Goal: Task Accomplishment & Management: Manage account settings

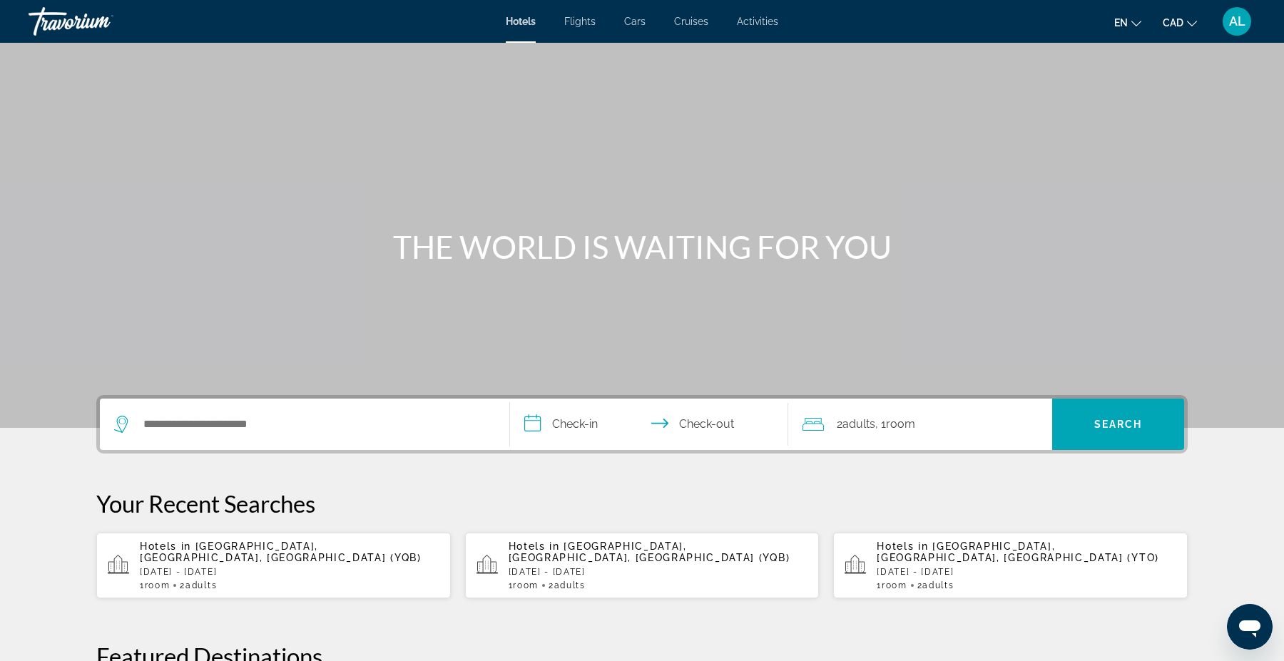
click at [1237, 18] on span "AL" at bounding box center [1237, 21] width 16 height 14
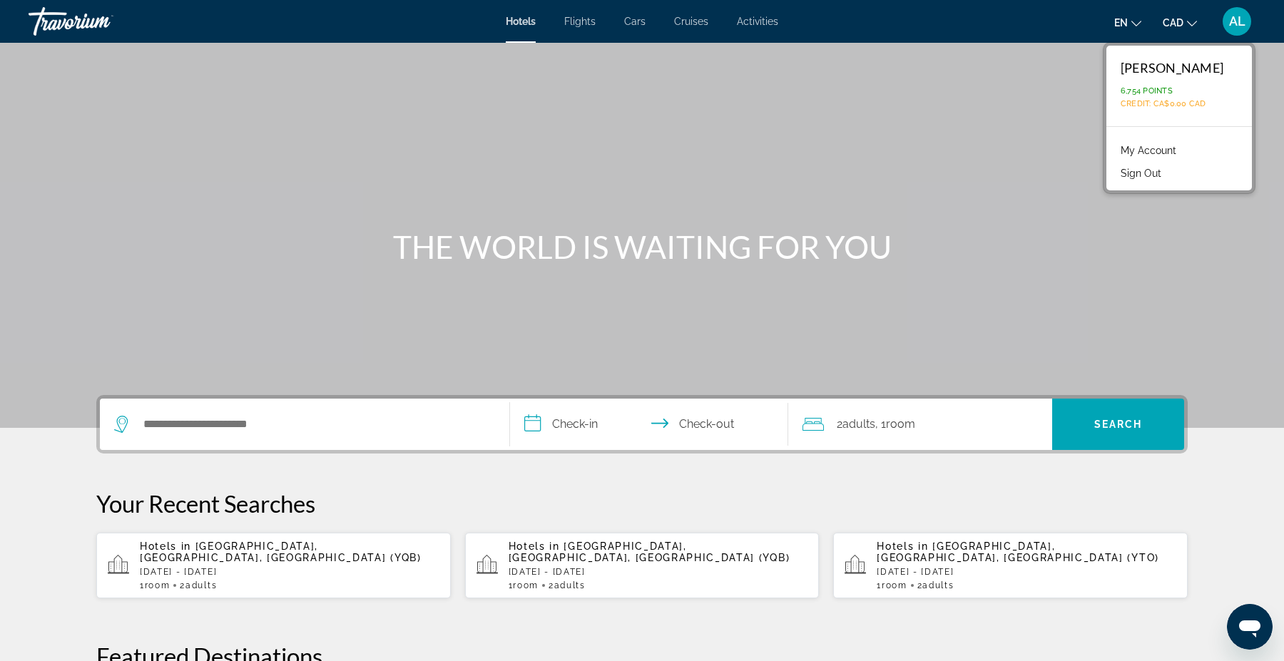
click at [1147, 148] on link "My Account" at bounding box center [1148, 150] width 70 height 19
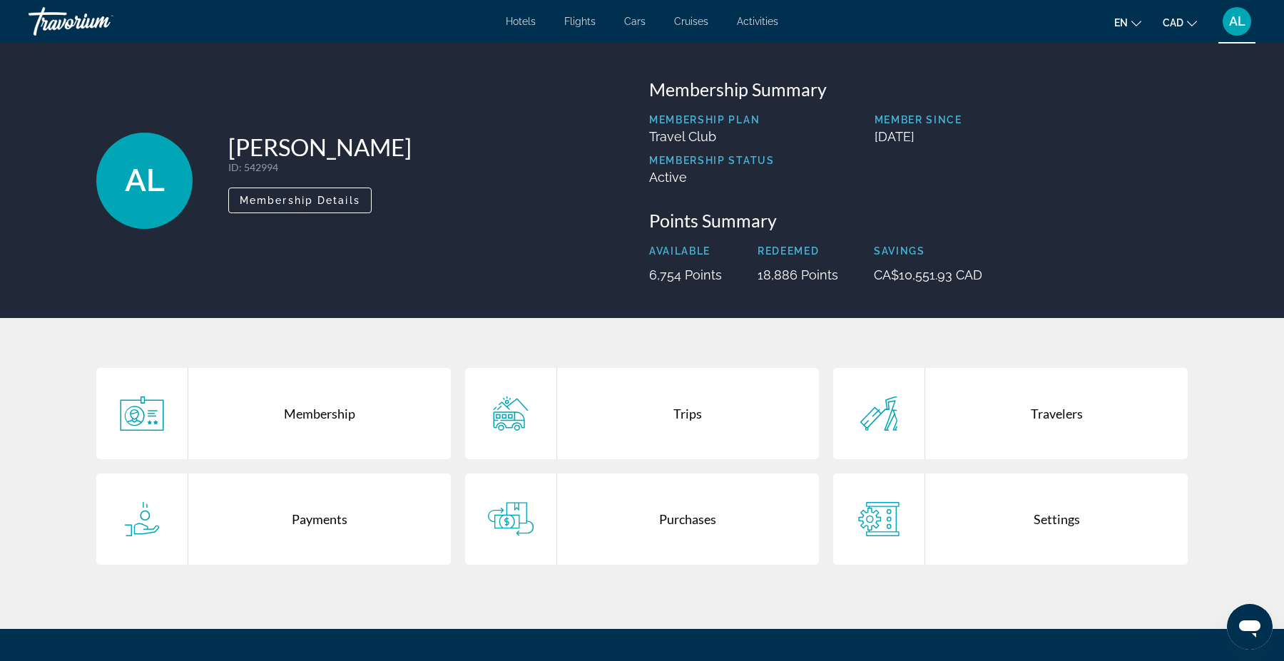
click at [716, 536] on div "Purchases" at bounding box center [688, 519] width 262 height 91
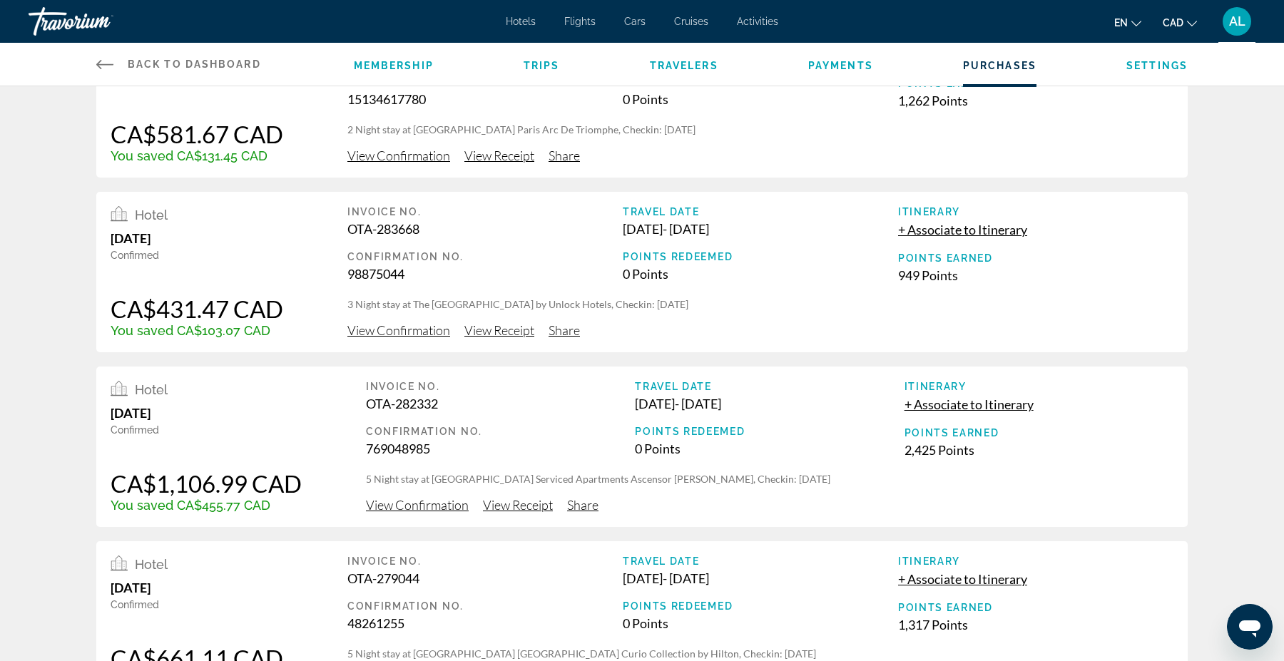
scroll to position [259, 0]
click at [509, 329] on span "View Receipt" at bounding box center [499, 330] width 70 height 16
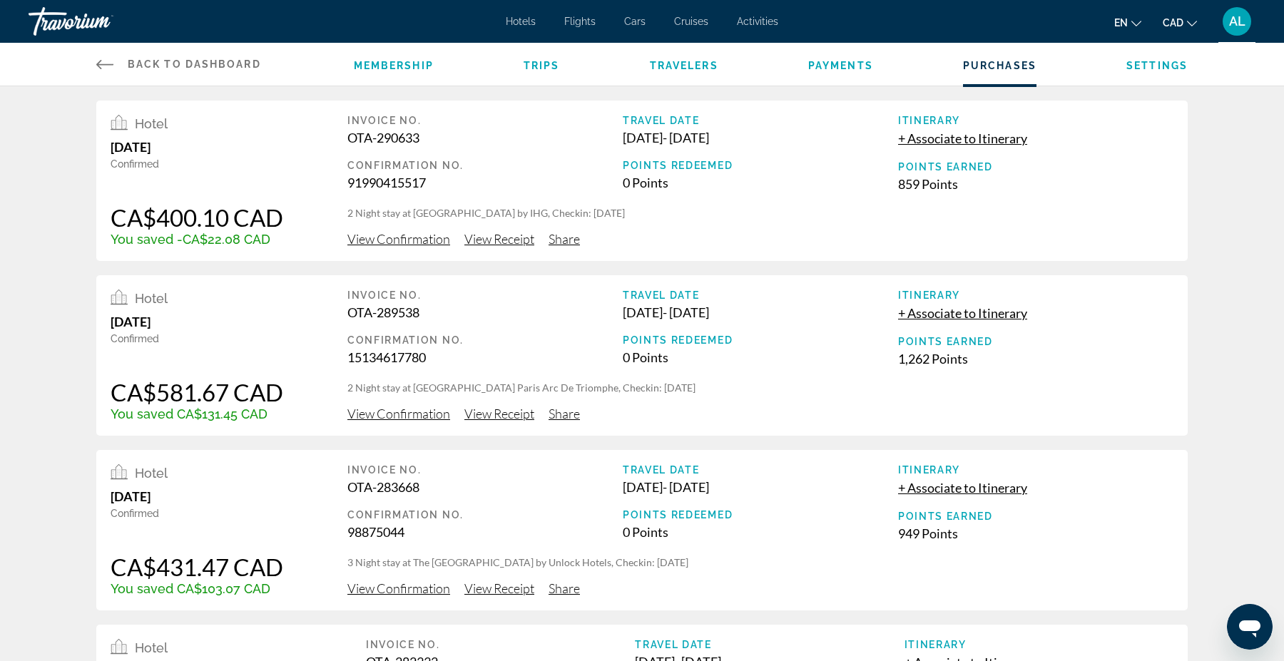
click at [427, 416] on span "View Confirmation" at bounding box center [398, 414] width 103 height 16
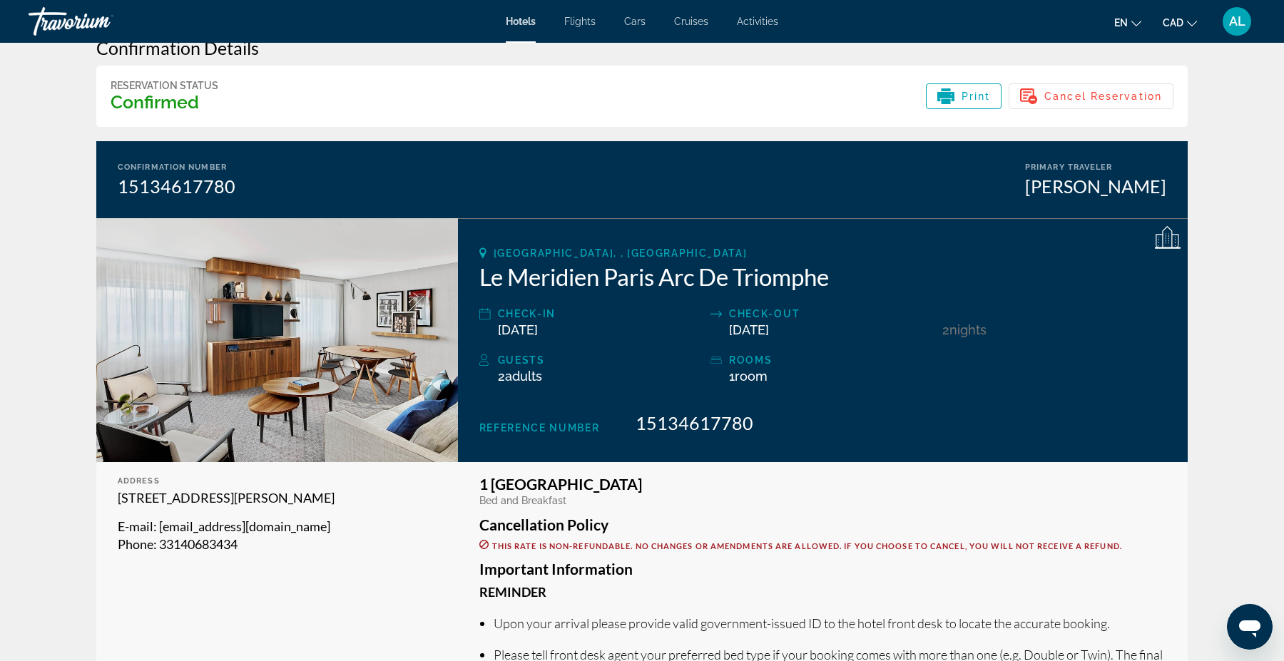
scroll to position [36, 0]
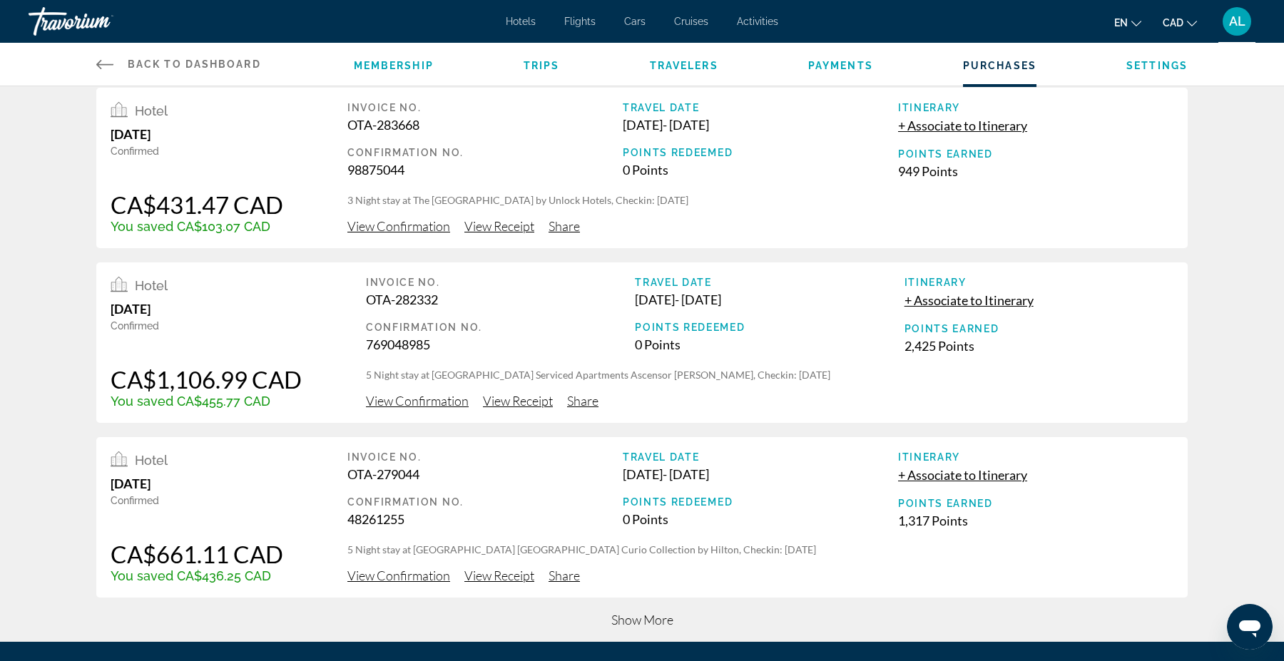
scroll to position [344, 0]
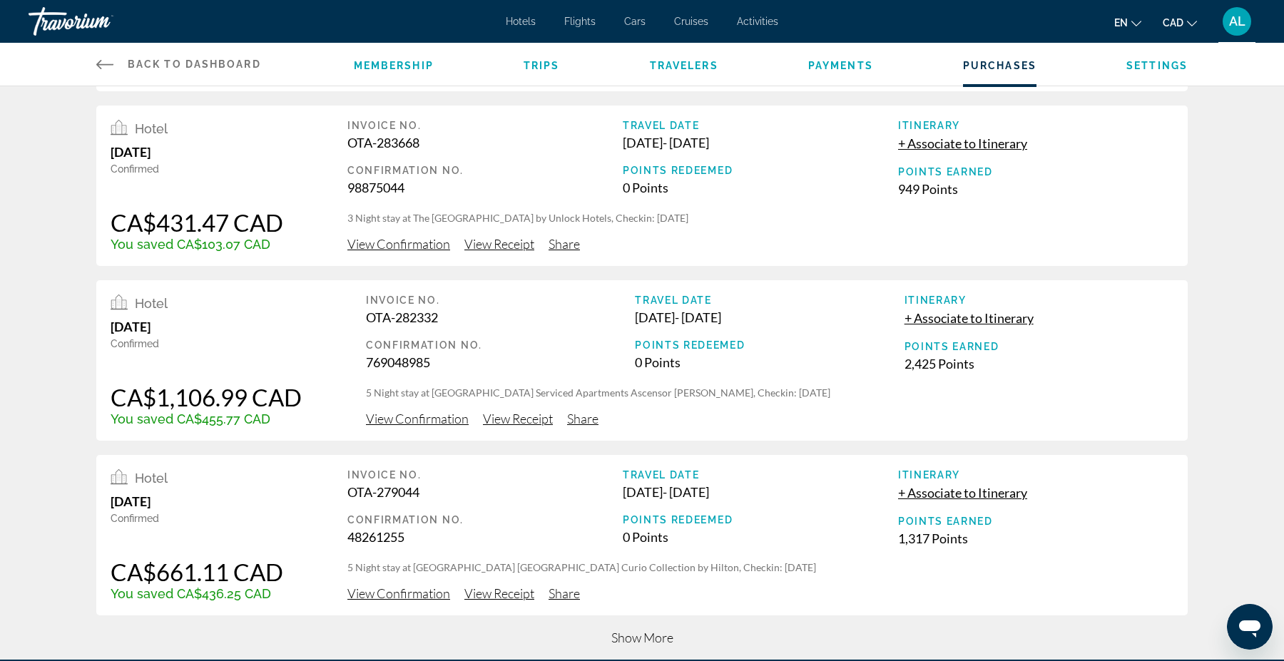
click at [427, 243] on span "View Confirmation" at bounding box center [398, 244] width 103 height 16
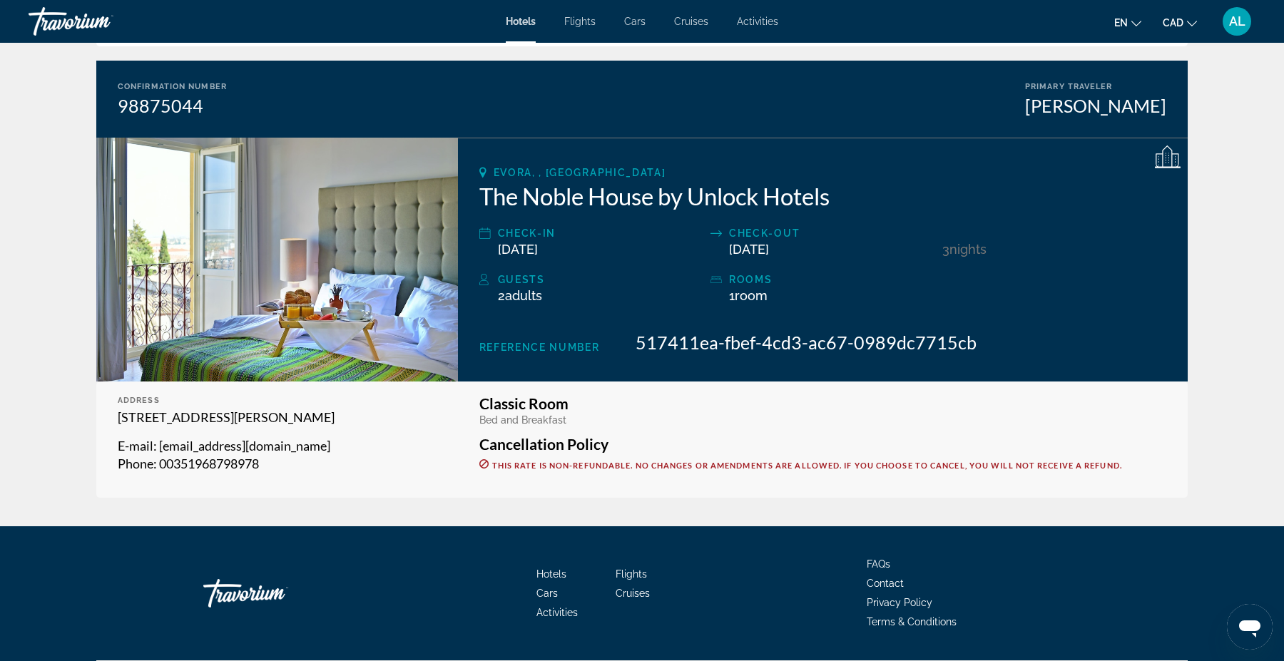
scroll to position [91, 0]
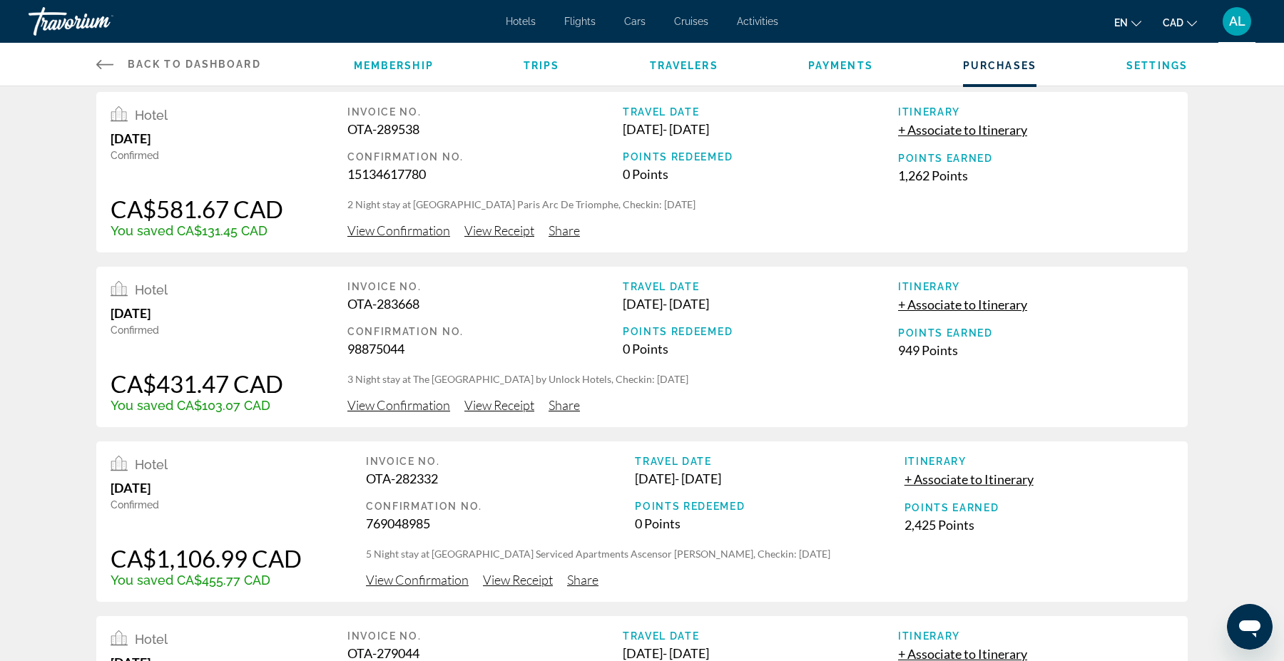
scroll to position [335, 0]
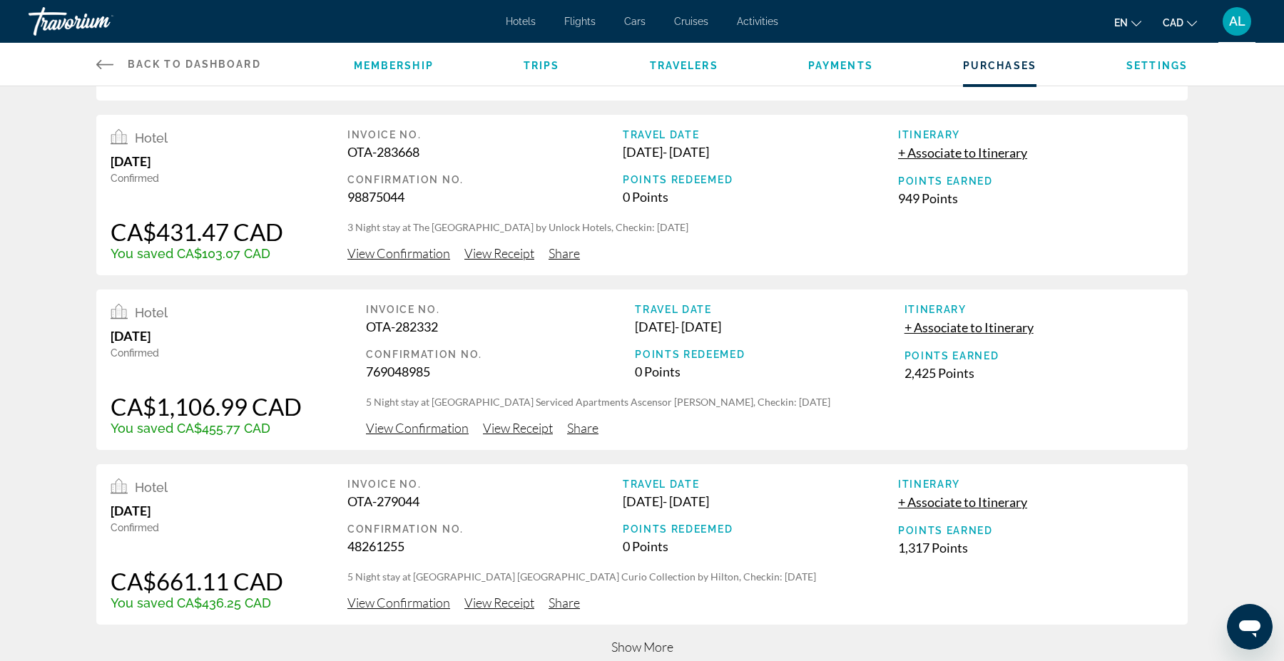
click at [514, 254] on span "View Receipt" at bounding box center [499, 253] width 70 height 16
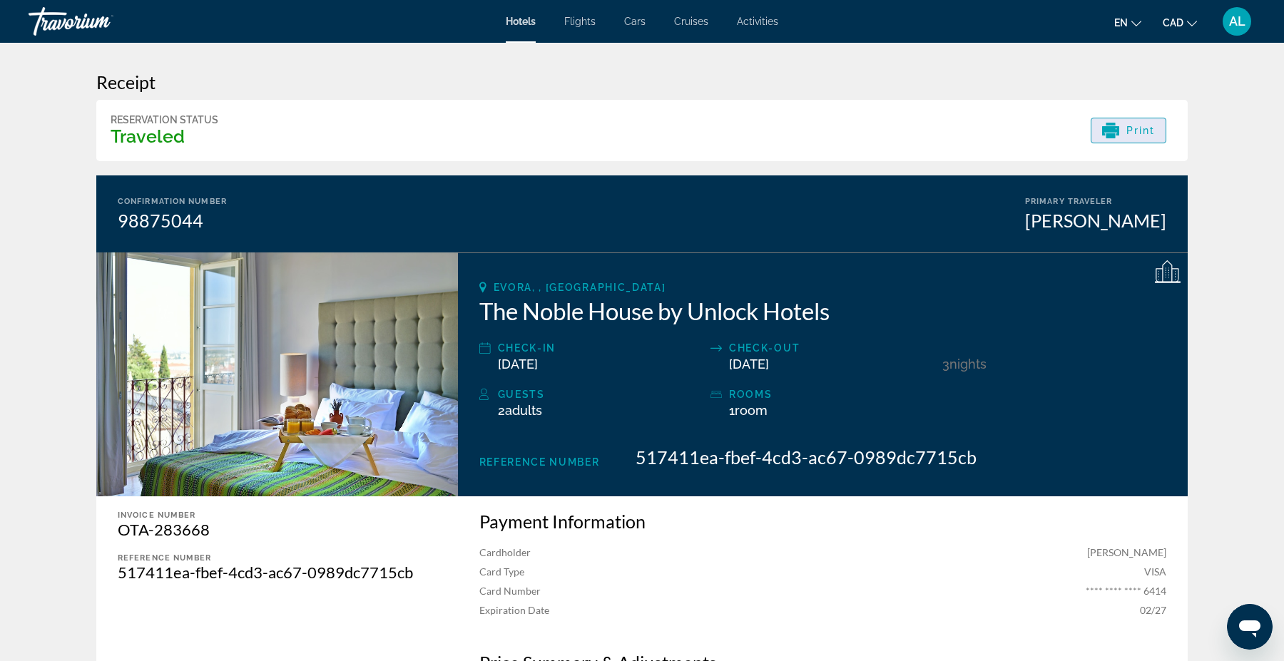
click at [1153, 136] on span "Print" at bounding box center [1140, 130] width 29 height 11
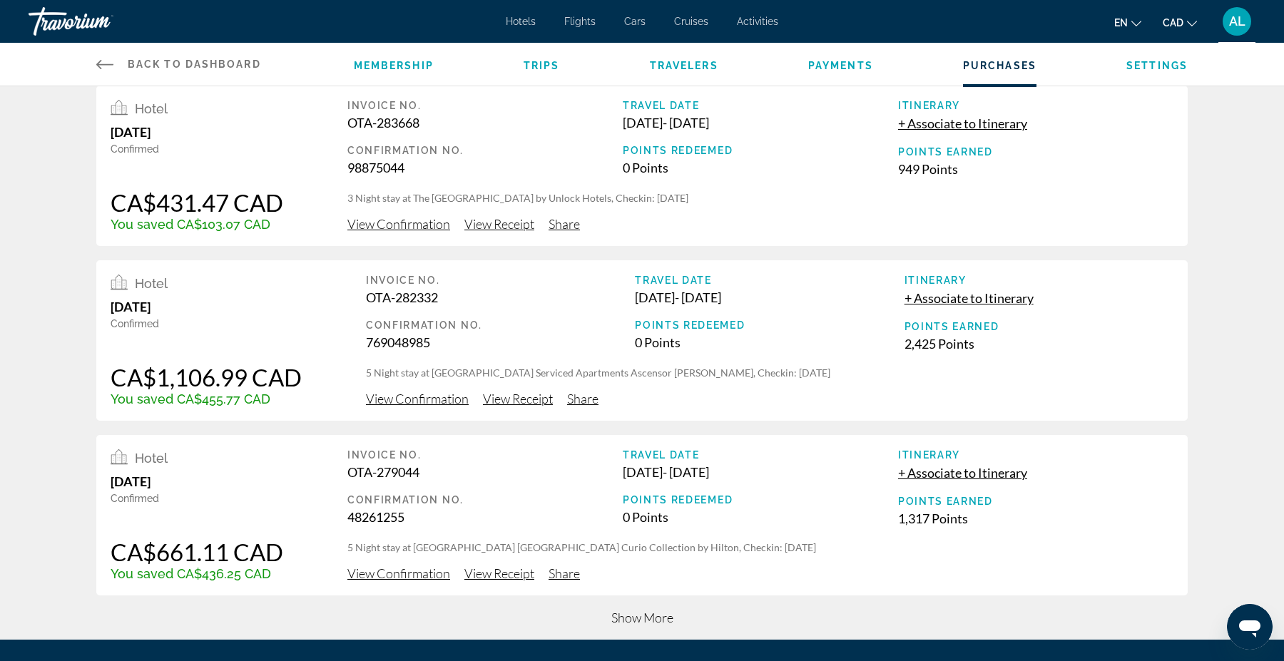
scroll to position [365, 0]
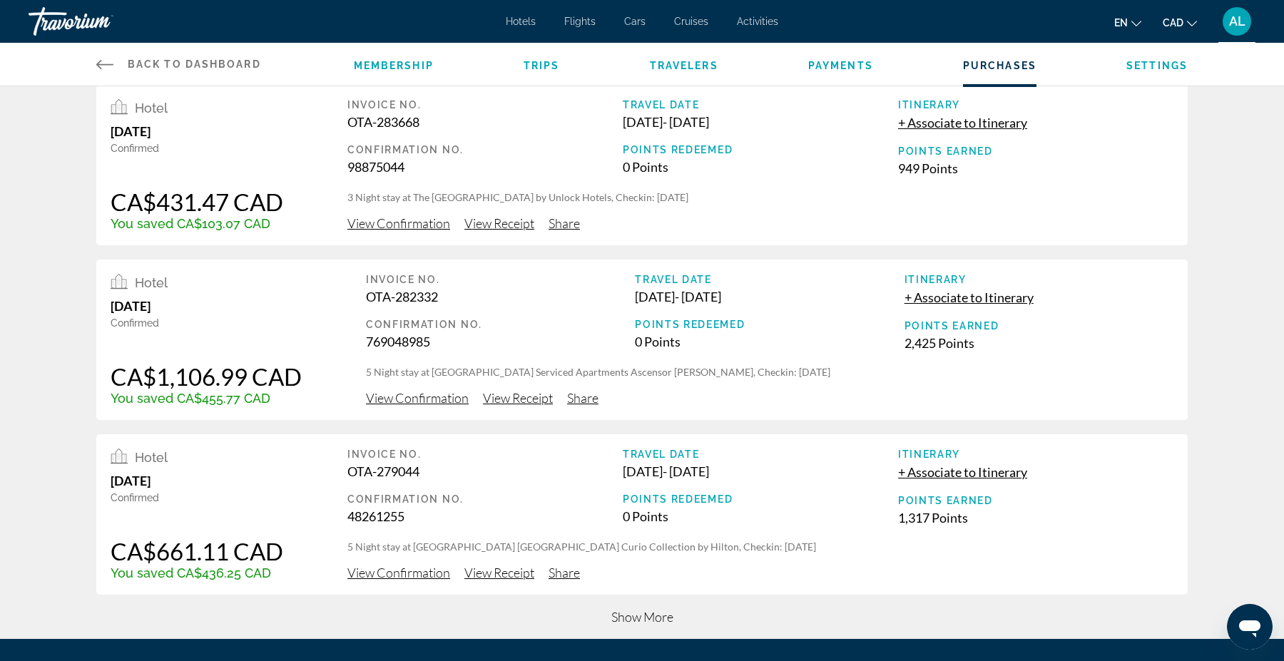
click at [523, 398] on span "View Receipt" at bounding box center [518, 398] width 70 height 16
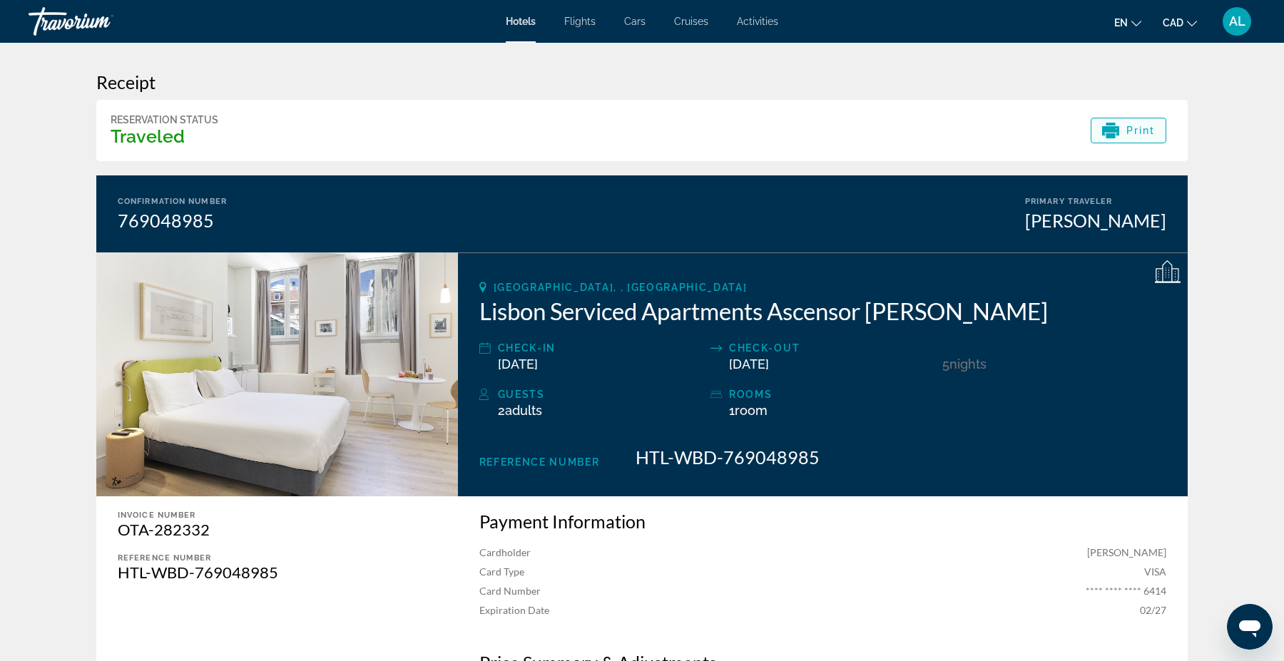
click at [1139, 132] on span "Print" at bounding box center [1140, 130] width 29 height 11
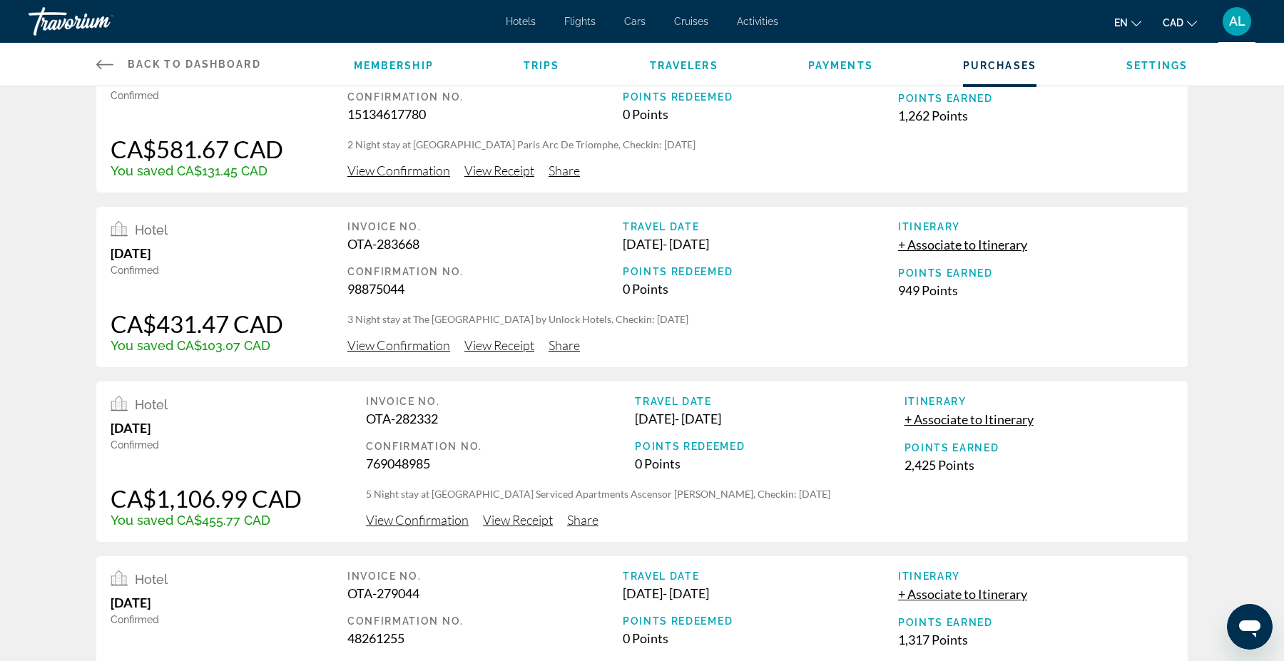
scroll to position [210, 0]
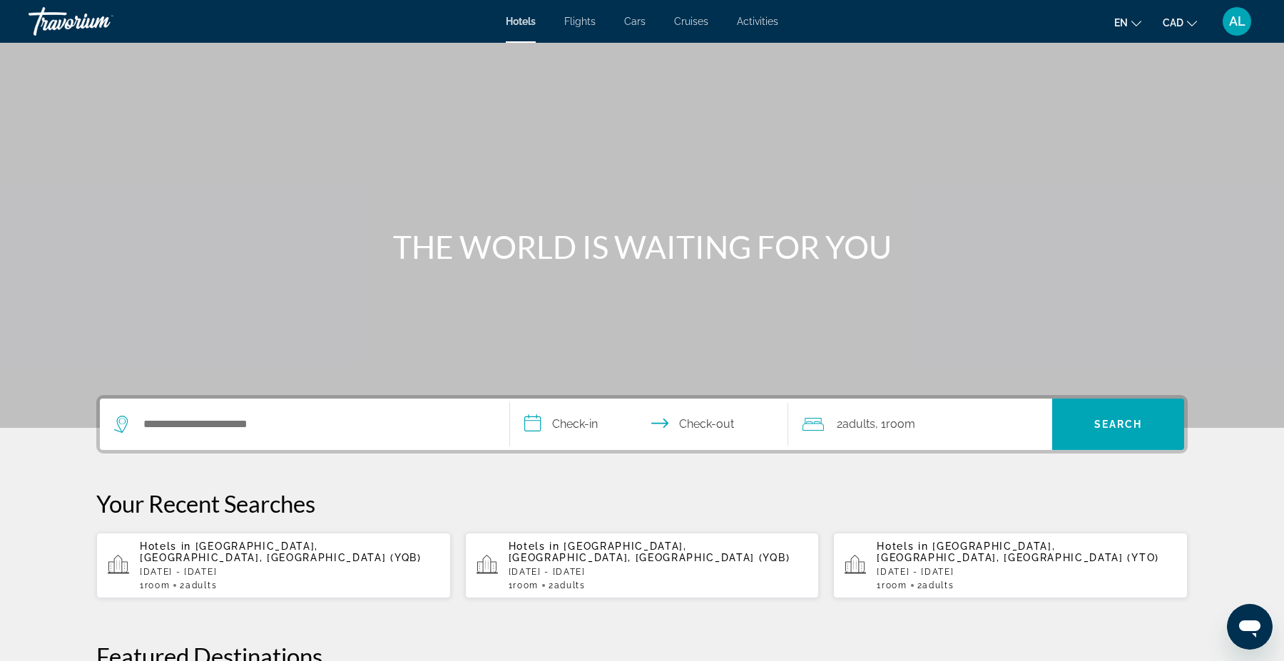
click at [1235, 15] on span "AL" at bounding box center [1237, 21] width 16 height 14
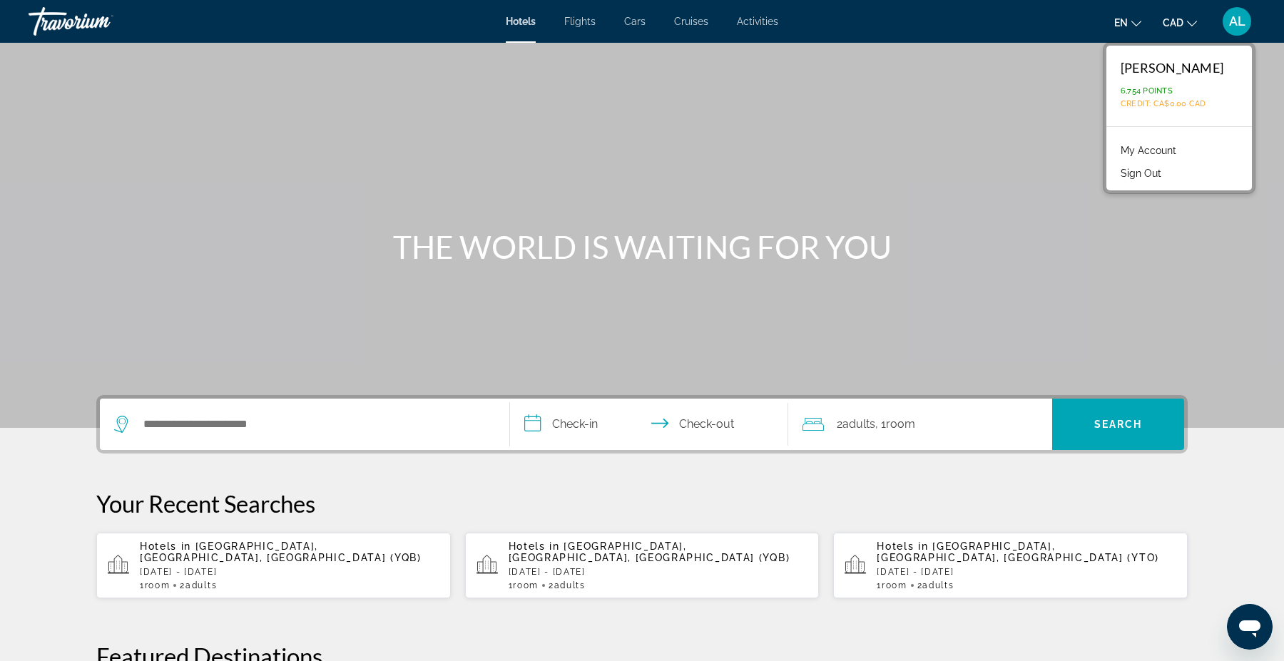
click at [1160, 143] on link "My Account" at bounding box center [1148, 150] width 70 height 19
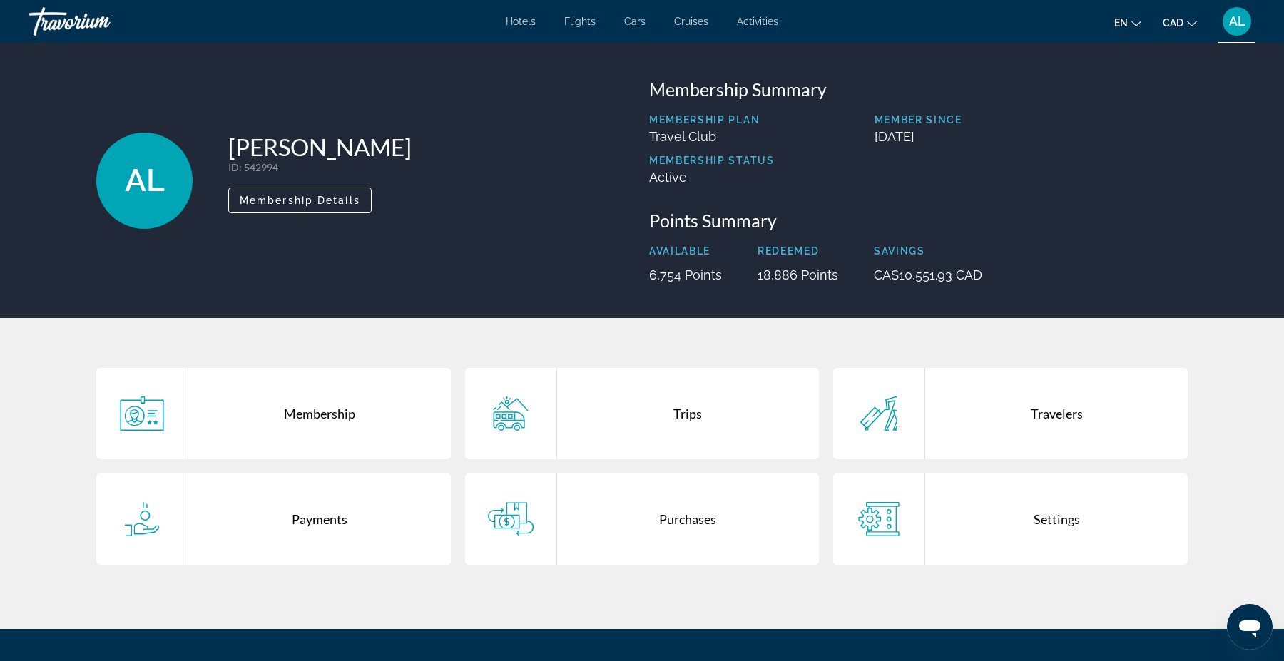
click at [692, 541] on div "Purchases" at bounding box center [688, 519] width 262 height 91
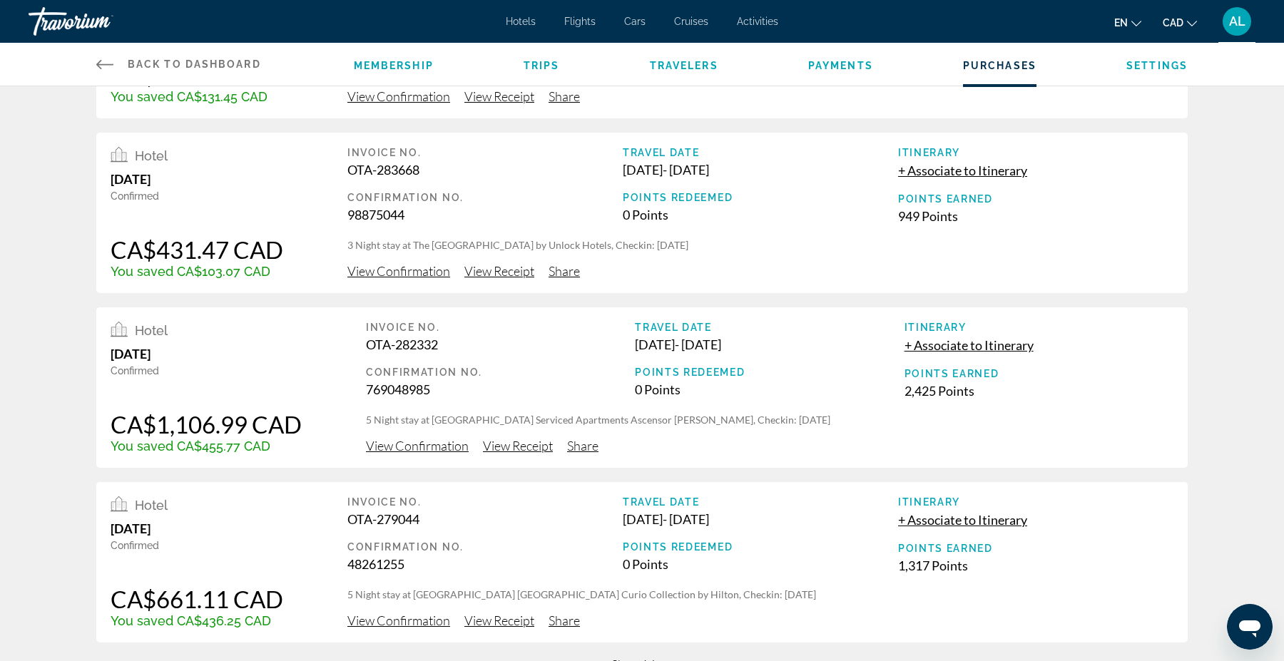
scroll to position [518, 0]
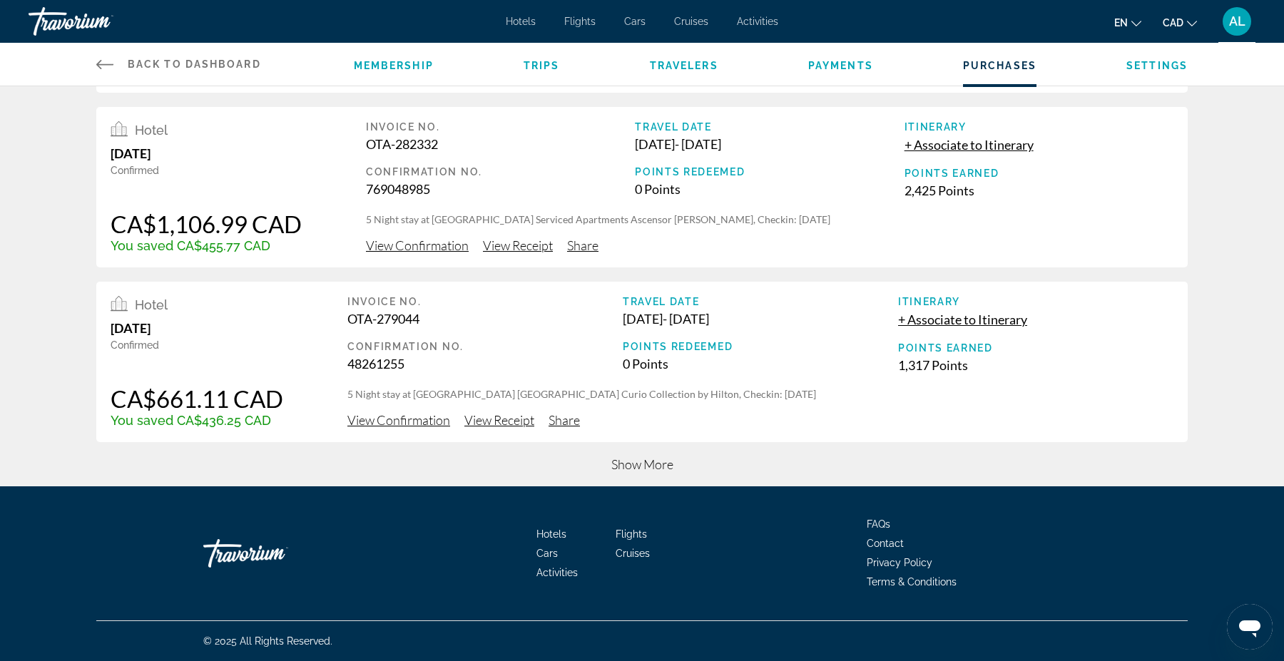
click at [661, 463] on span "Show More" at bounding box center [642, 464] width 62 height 16
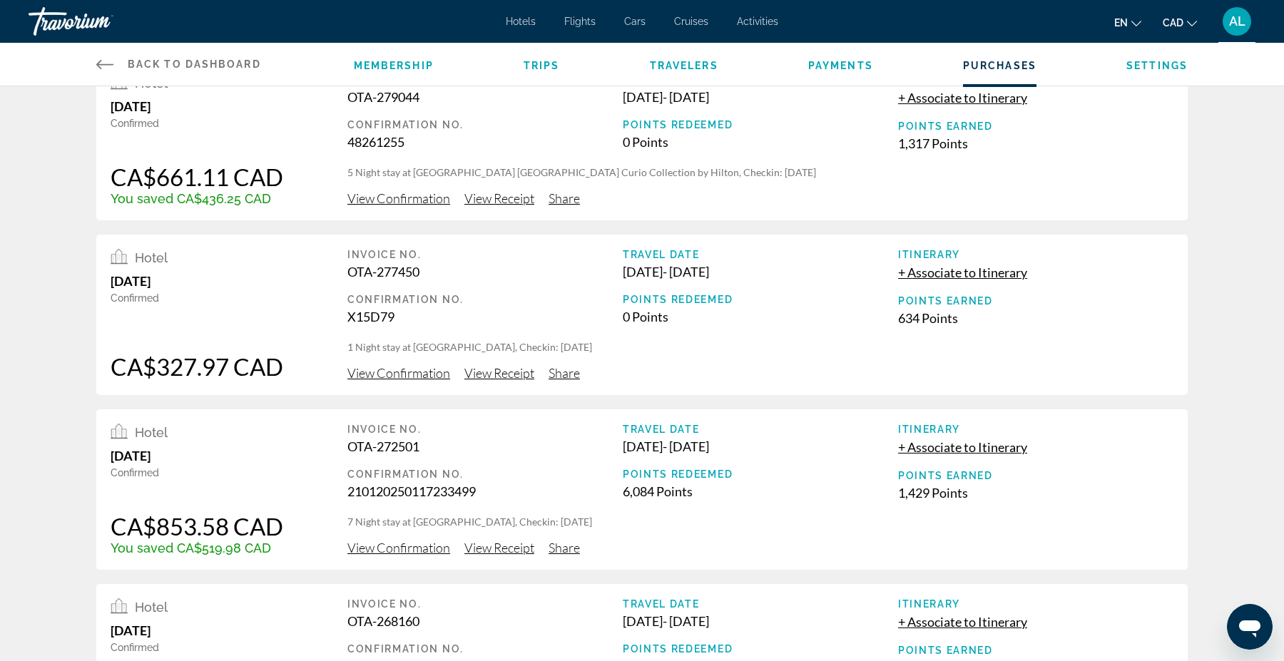
scroll to position [821, 0]
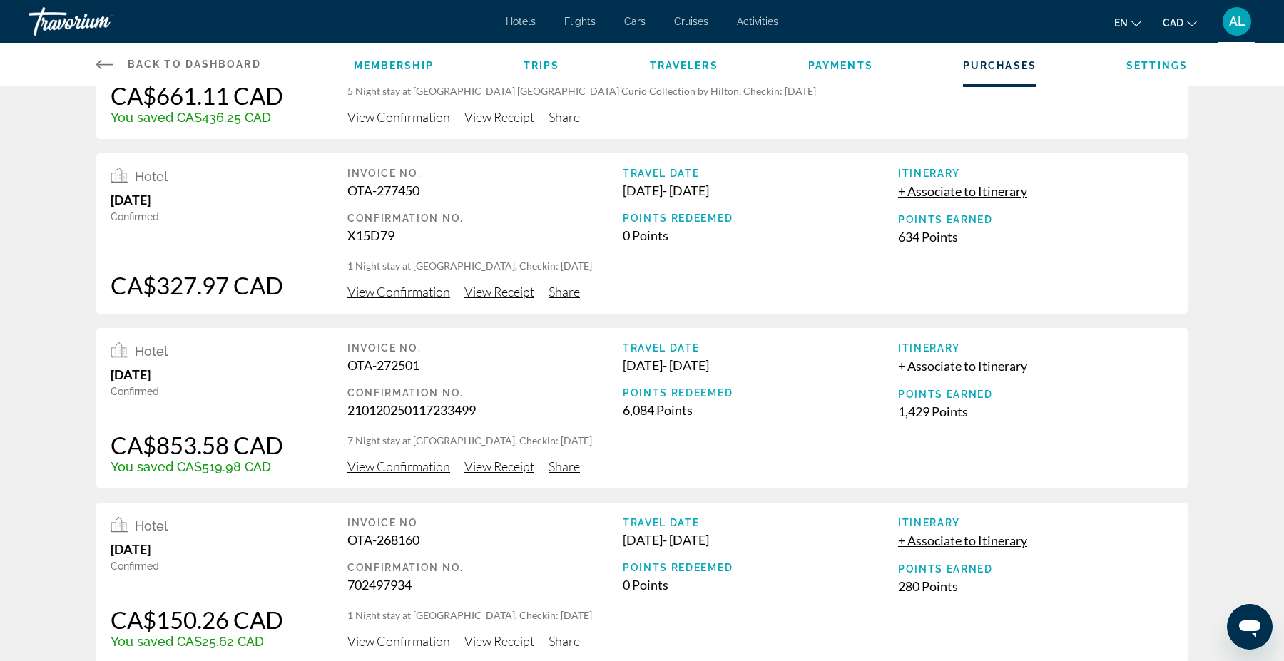
click at [514, 466] on span "View Receipt" at bounding box center [499, 467] width 70 height 16
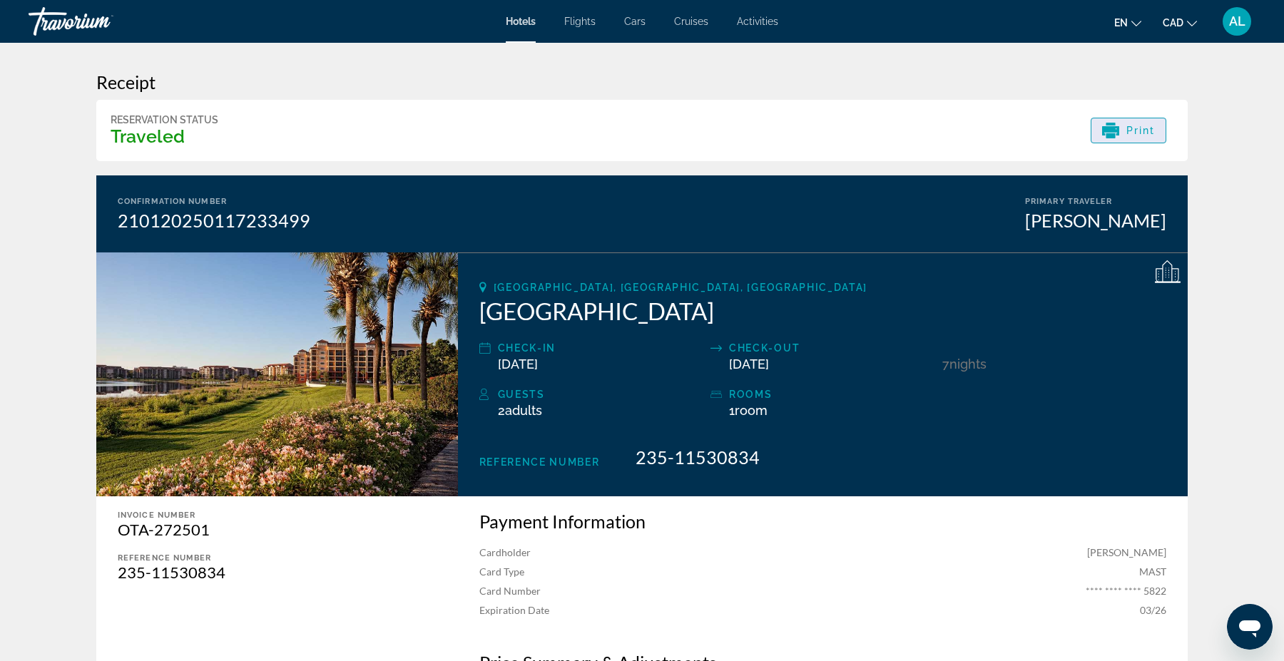
click at [1140, 130] on span "Print" at bounding box center [1140, 130] width 29 height 11
click at [1143, 128] on span "Print" at bounding box center [1140, 130] width 29 height 11
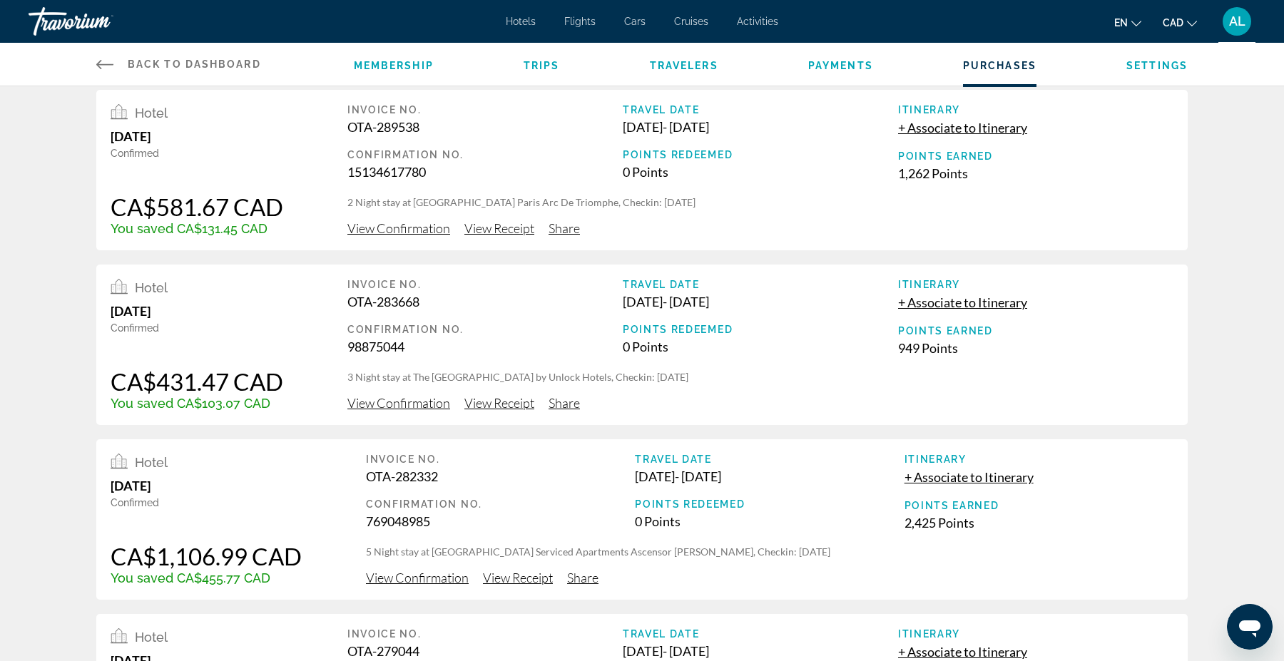
scroll to position [518, 0]
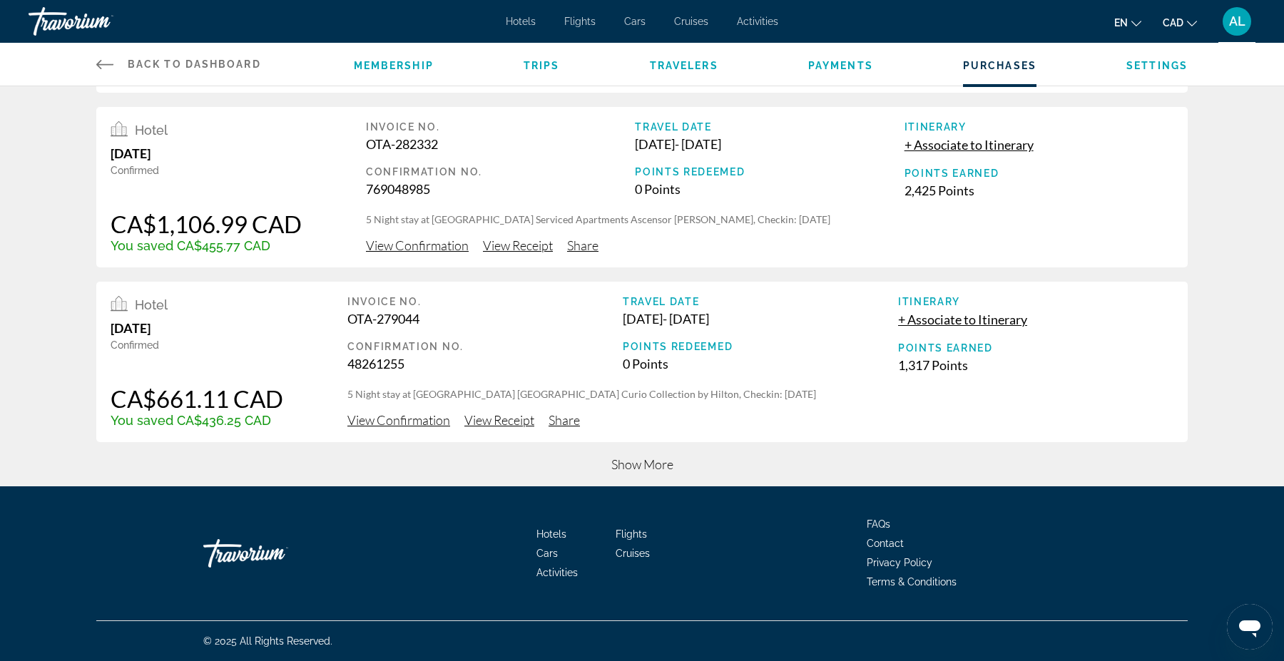
click at [652, 459] on span "Show More" at bounding box center [642, 464] width 62 height 16
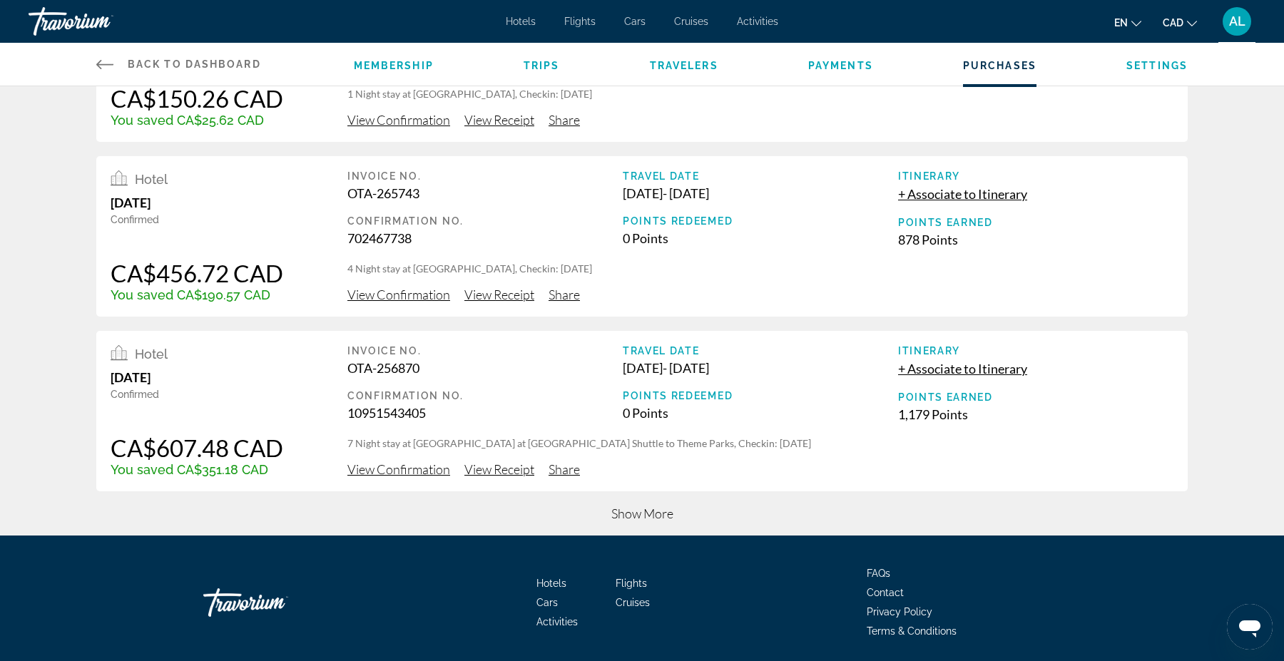
scroll to position [1343, 0]
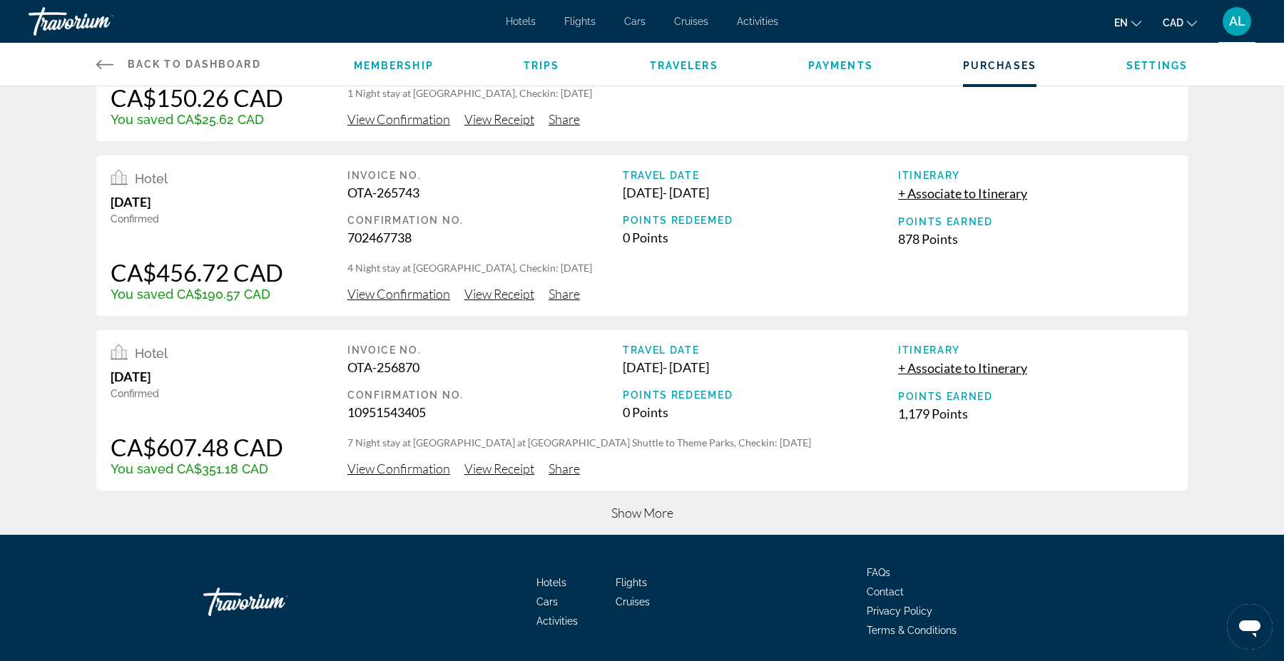
click at [647, 510] on span "Show More" at bounding box center [642, 513] width 62 height 16
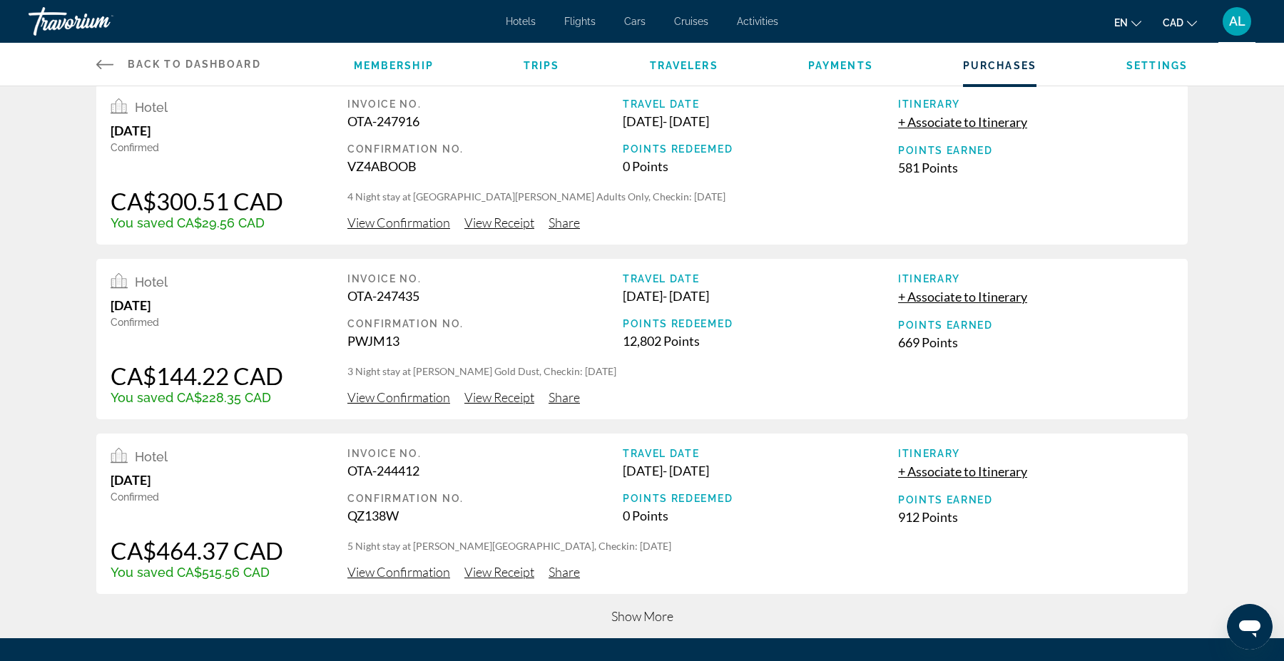
scroll to position [2148, 0]
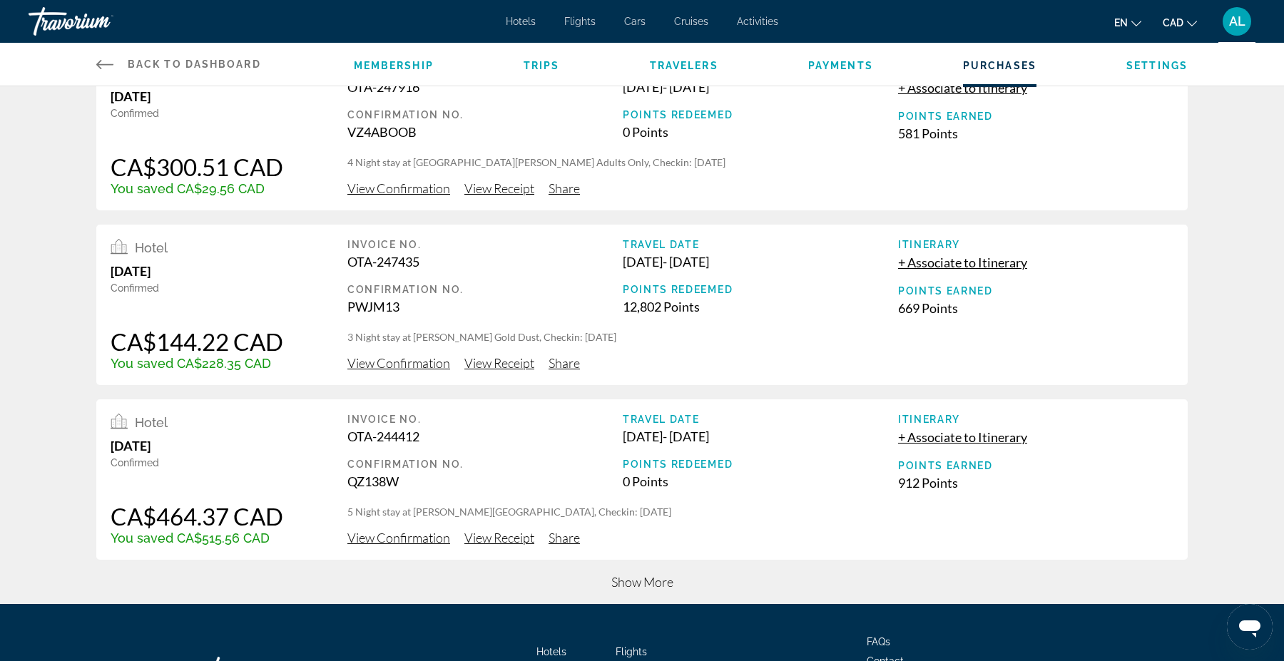
click at [506, 362] on span "View Receipt" at bounding box center [499, 363] width 70 height 16
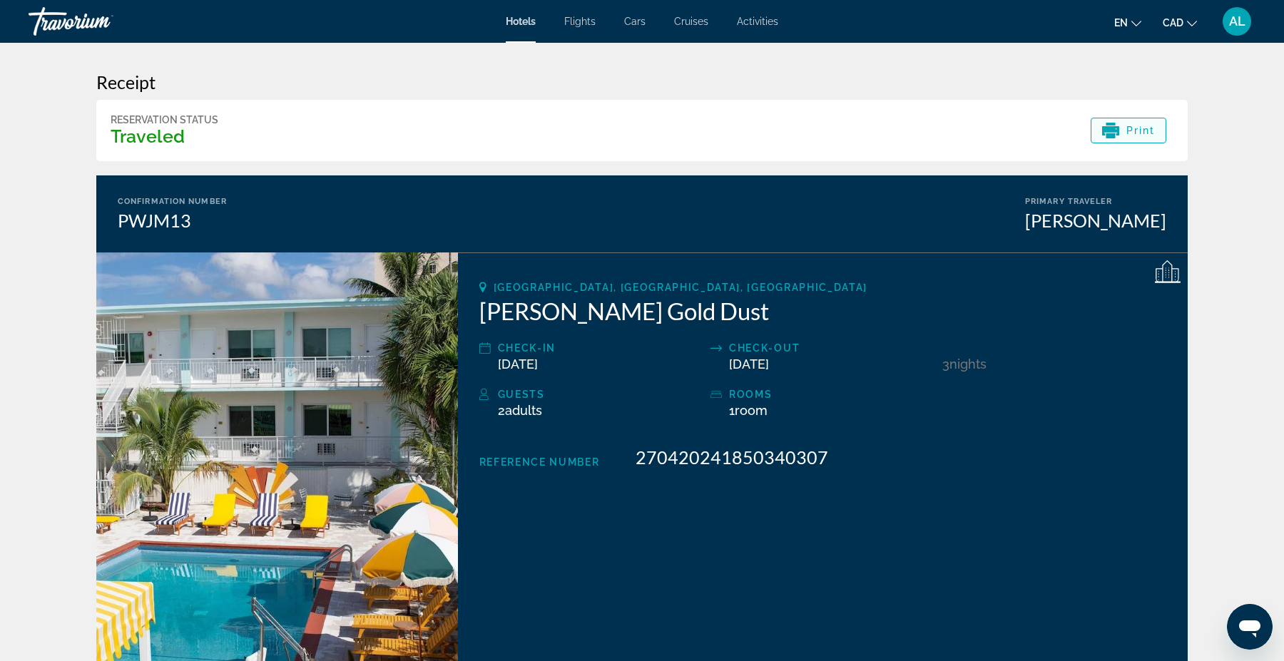
click at [1138, 139] on span "Main content" at bounding box center [1128, 130] width 75 height 34
click at [1144, 136] on span "Print" at bounding box center [1140, 130] width 29 height 11
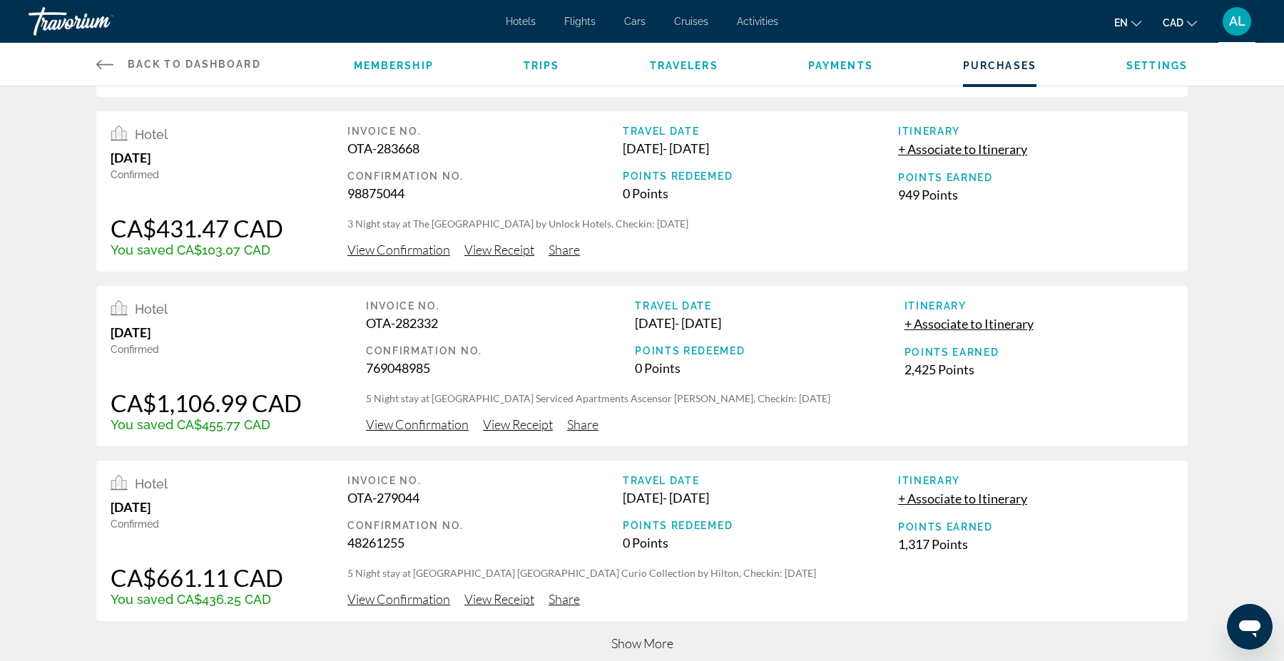
scroll to position [518, 0]
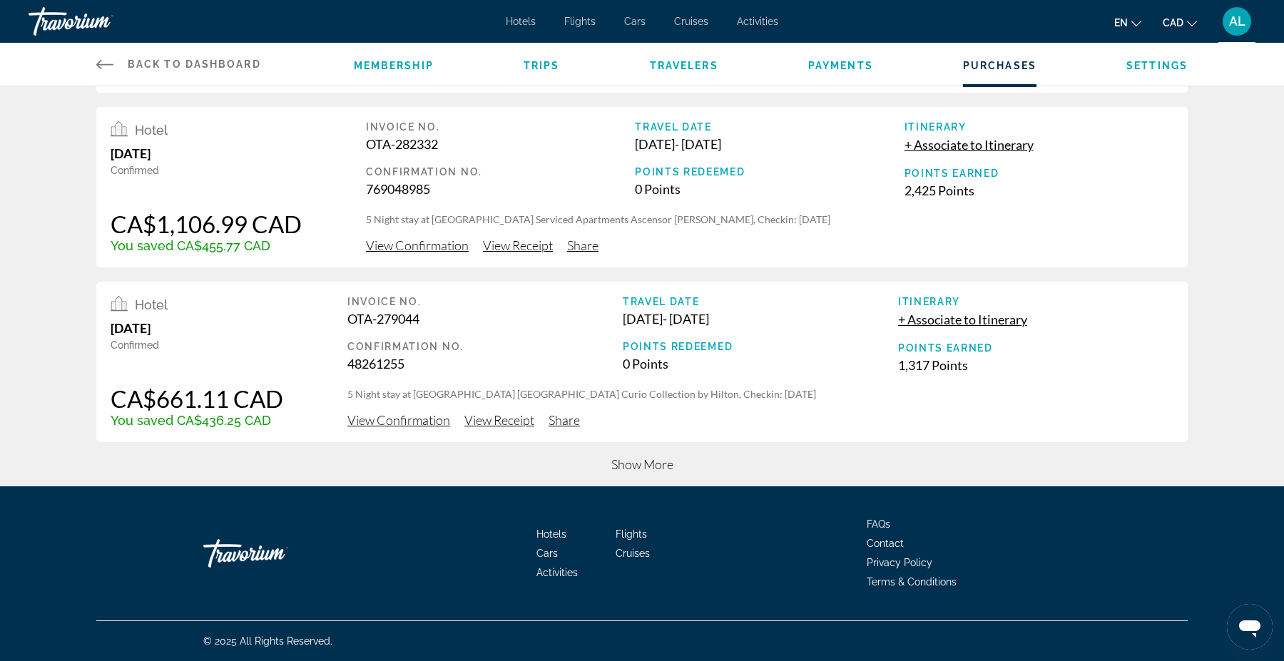
click at [655, 465] on span "Show More" at bounding box center [642, 464] width 62 height 16
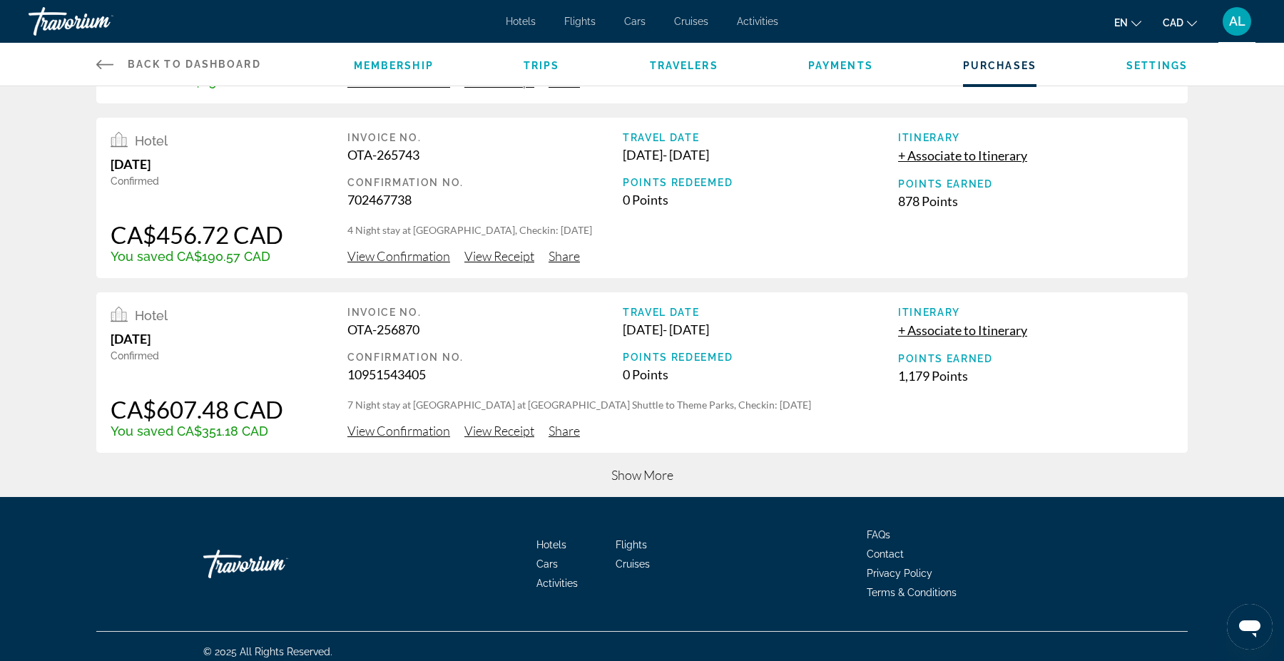
scroll to position [1391, 0]
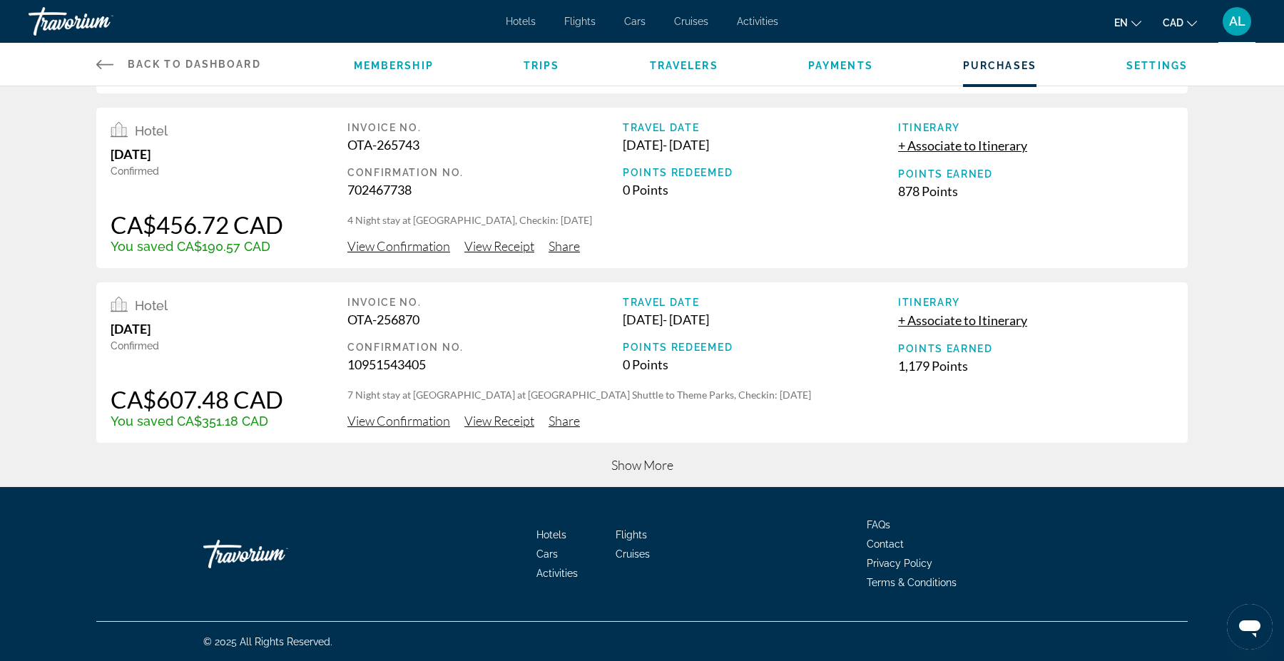
click at [628, 461] on span "Show More" at bounding box center [642, 465] width 62 height 16
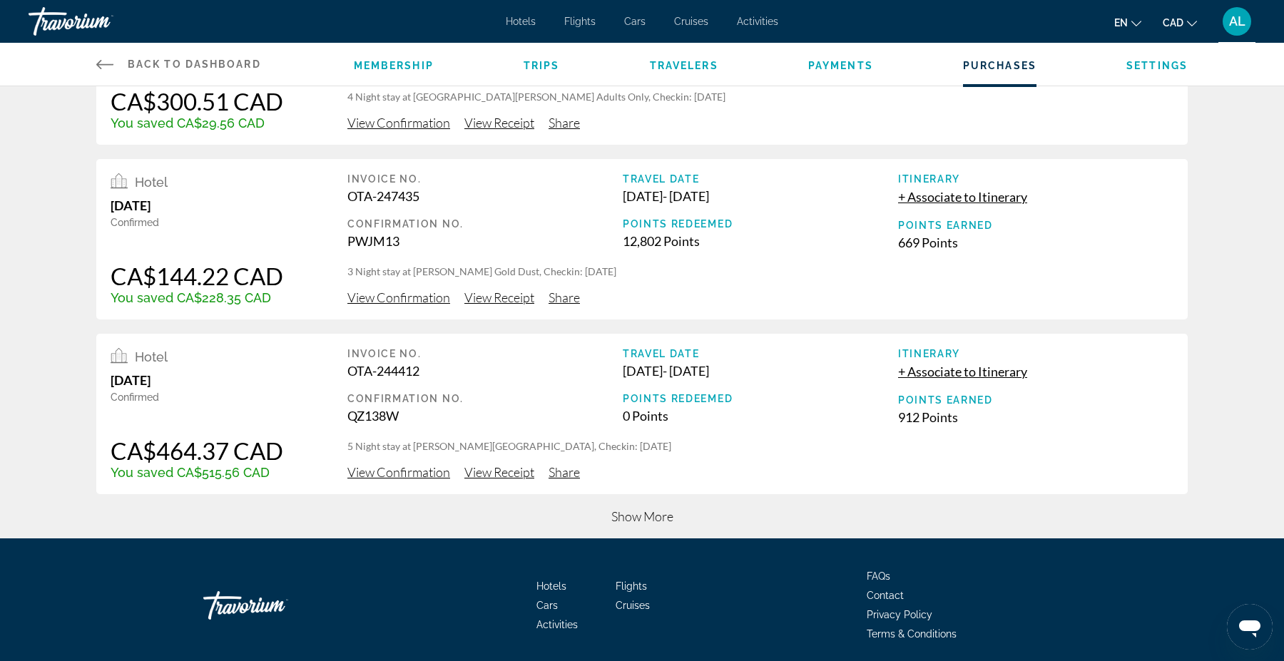
scroll to position [2216, 0]
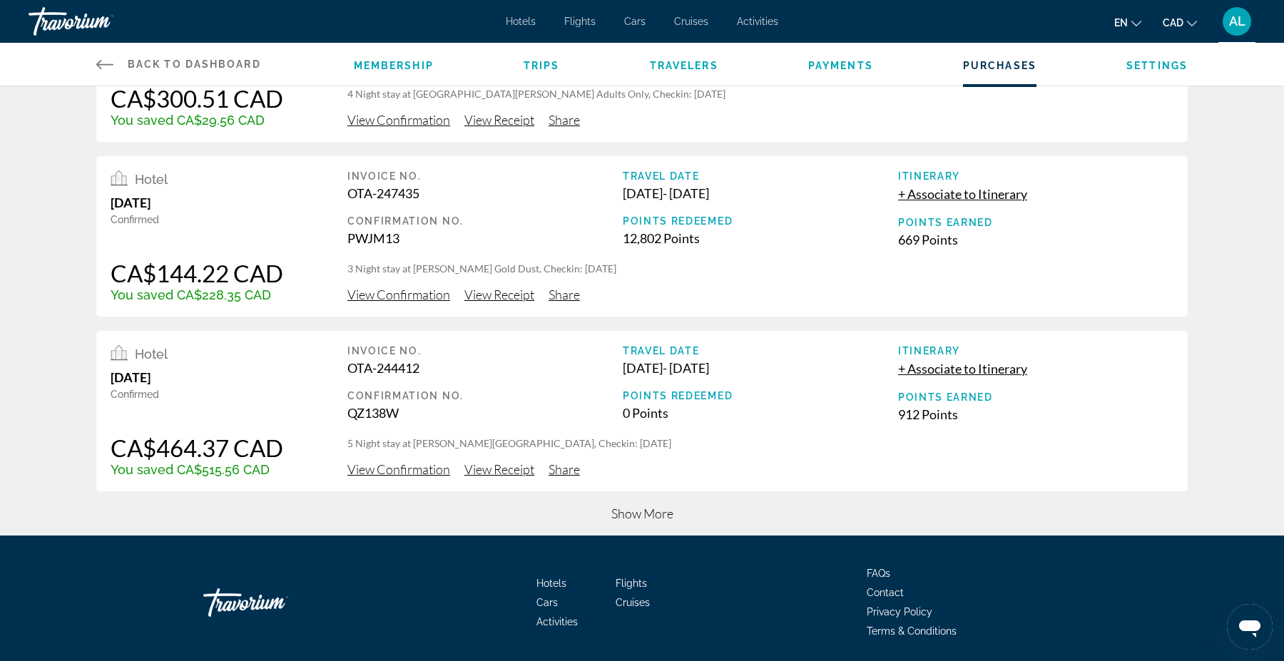
click at [513, 470] on span "View Receipt" at bounding box center [499, 469] width 70 height 16
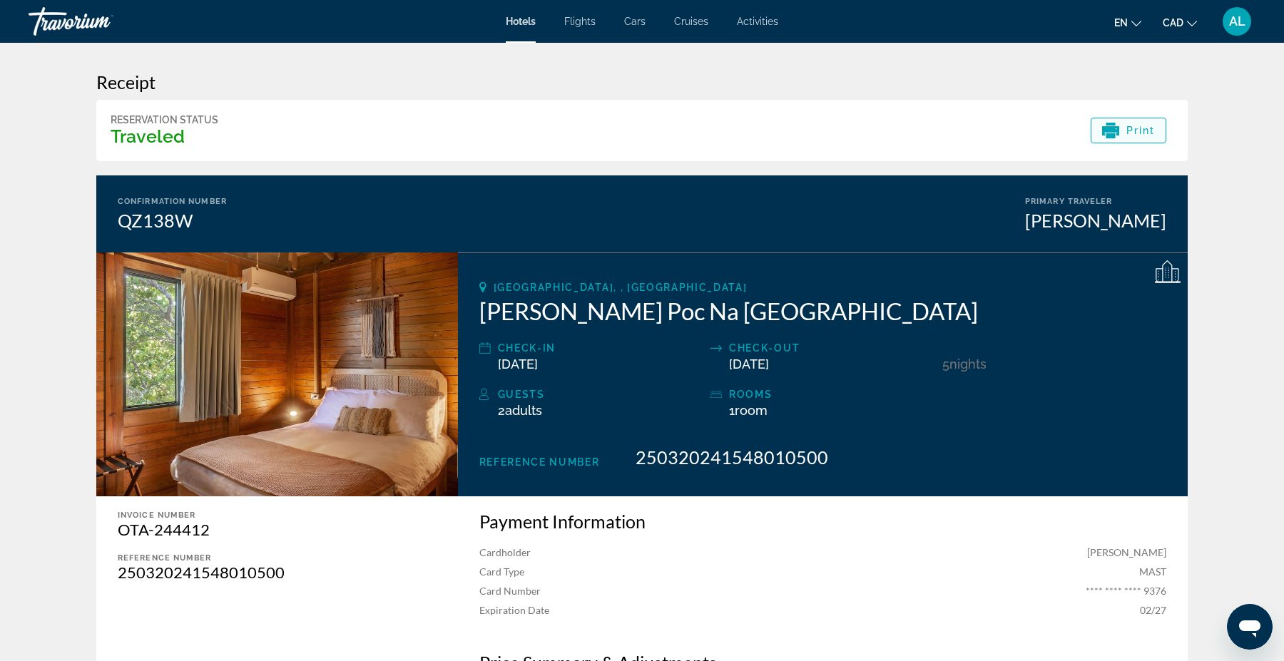
click at [1155, 132] on span "Main content" at bounding box center [1128, 130] width 75 height 34
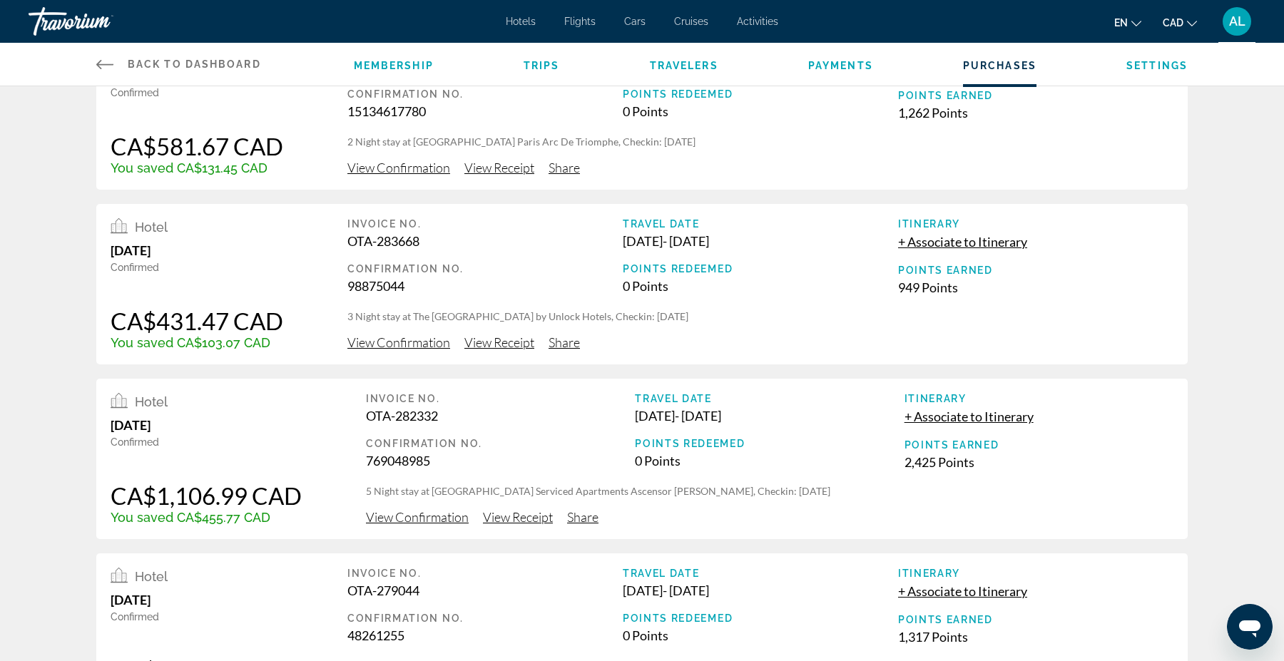
scroll to position [518, 0]
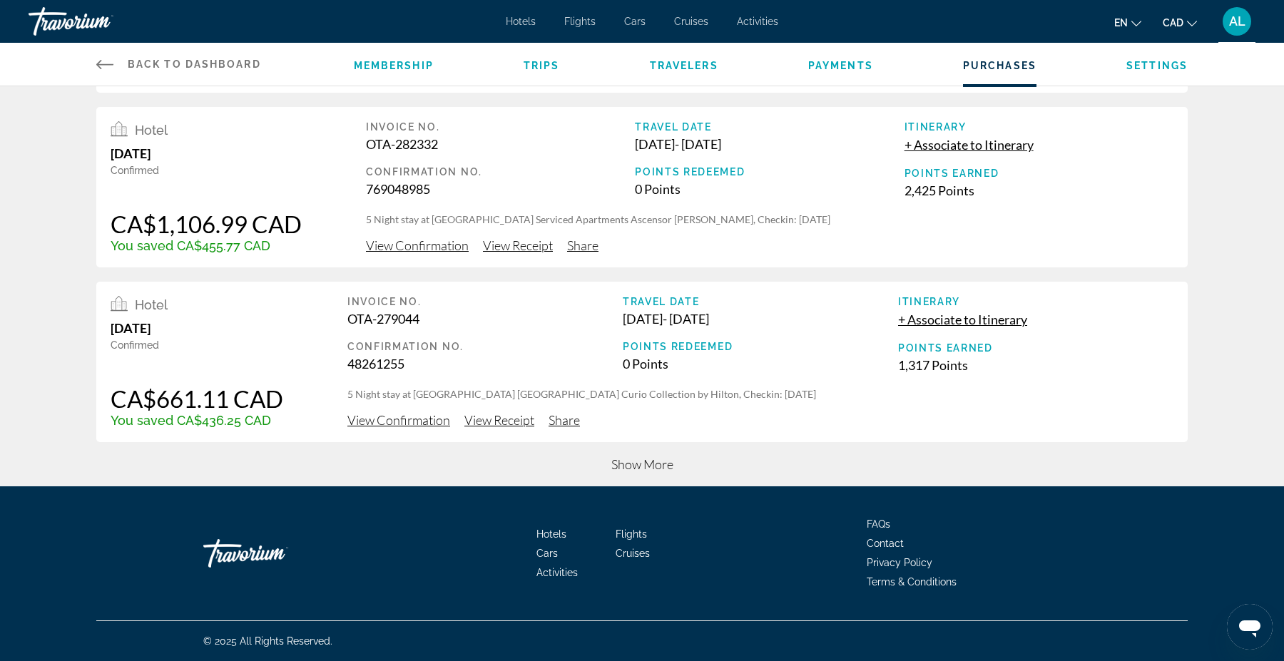
click at [652, 471] on span "Show More" at bounding box center [642, 464] width 62 height 16
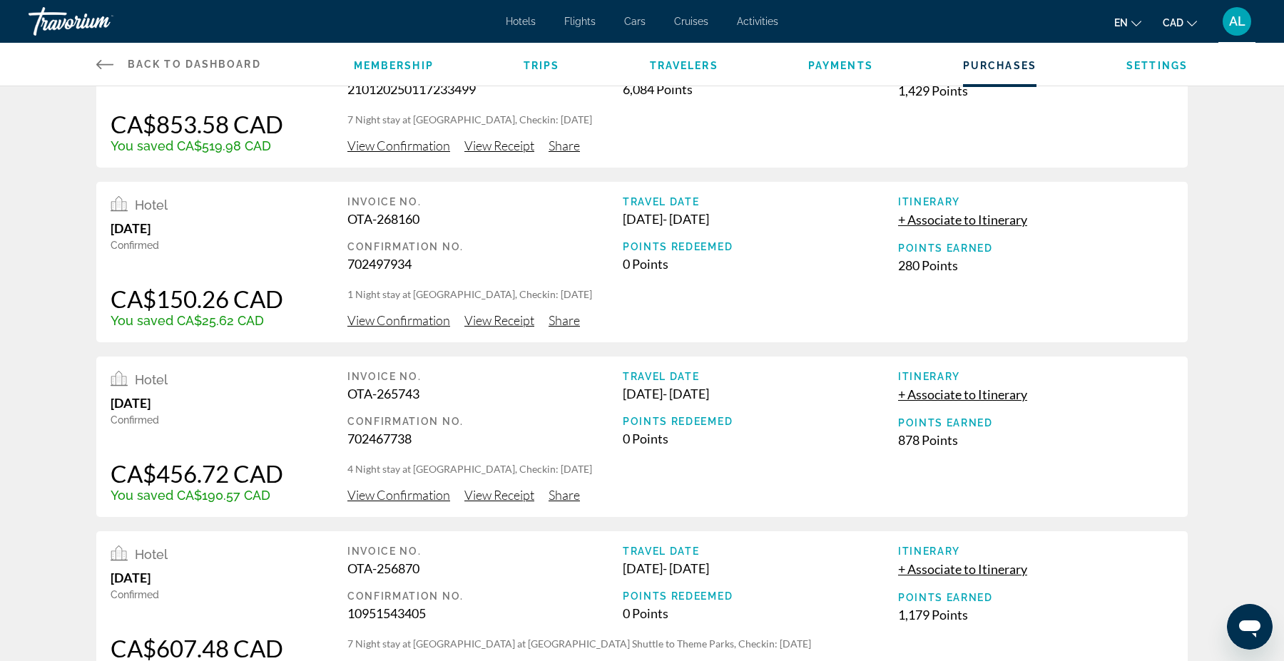
scroll to position [1391, 0]
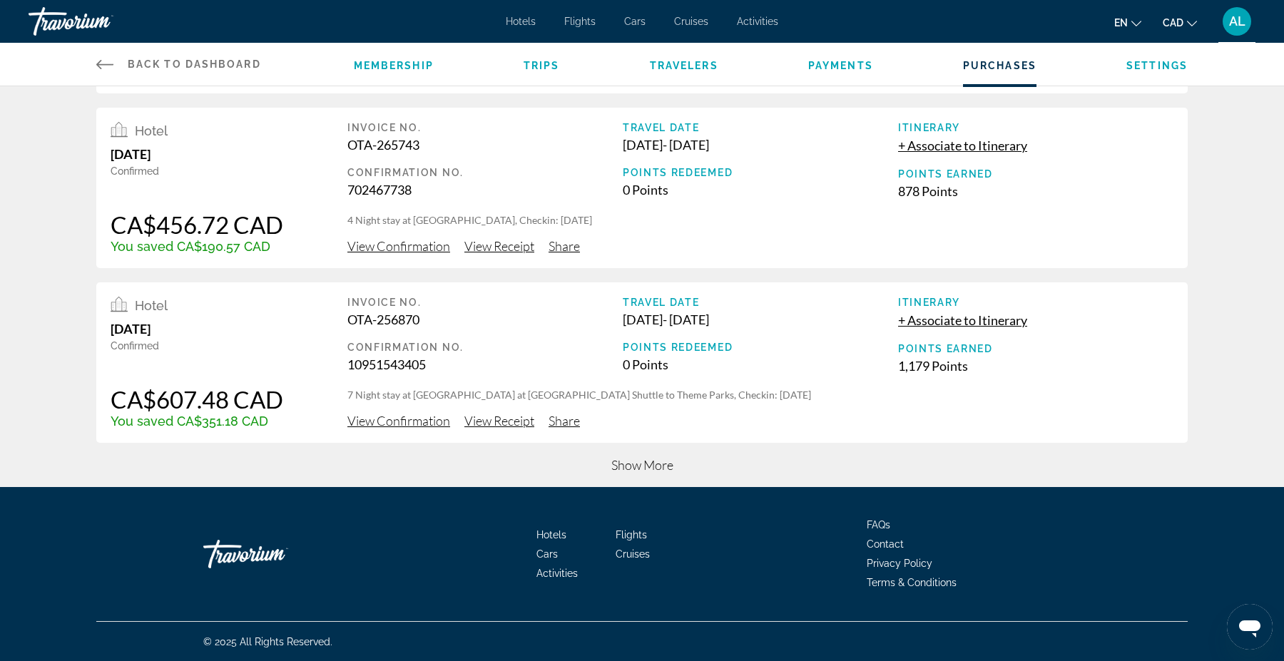
click at [638, 464] on span "Show More" at bounding box center [642, 465] width 62 height 16
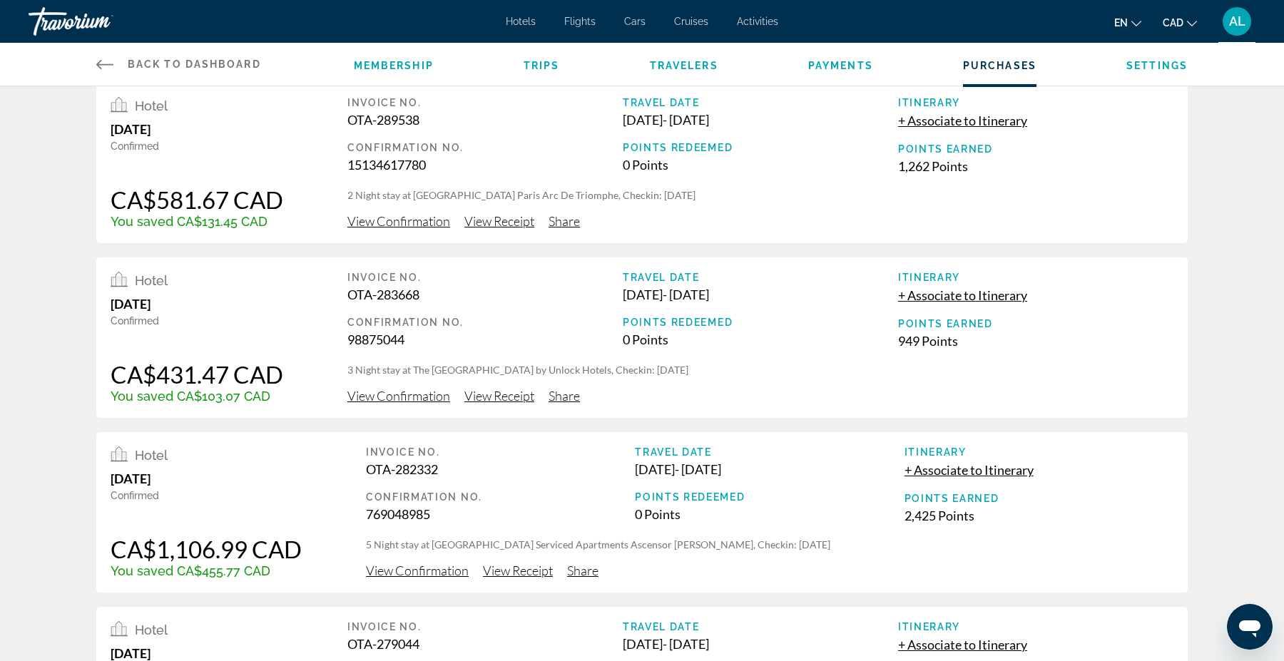
scroll to position [0, 0]
